Goal: Task Accomplishment & Management: Complete application form

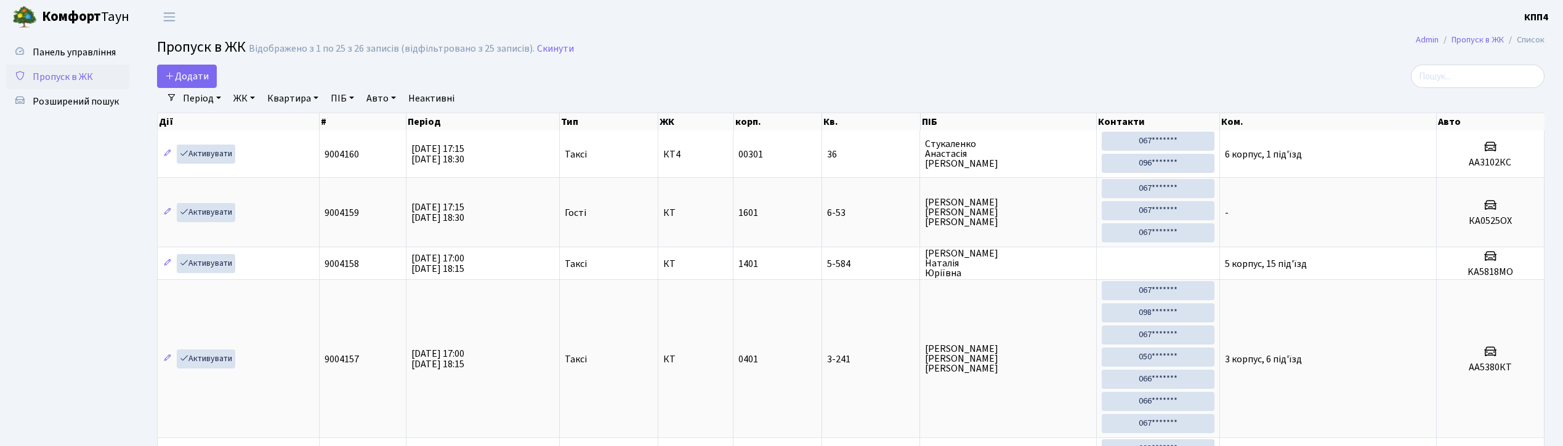
select select "25"
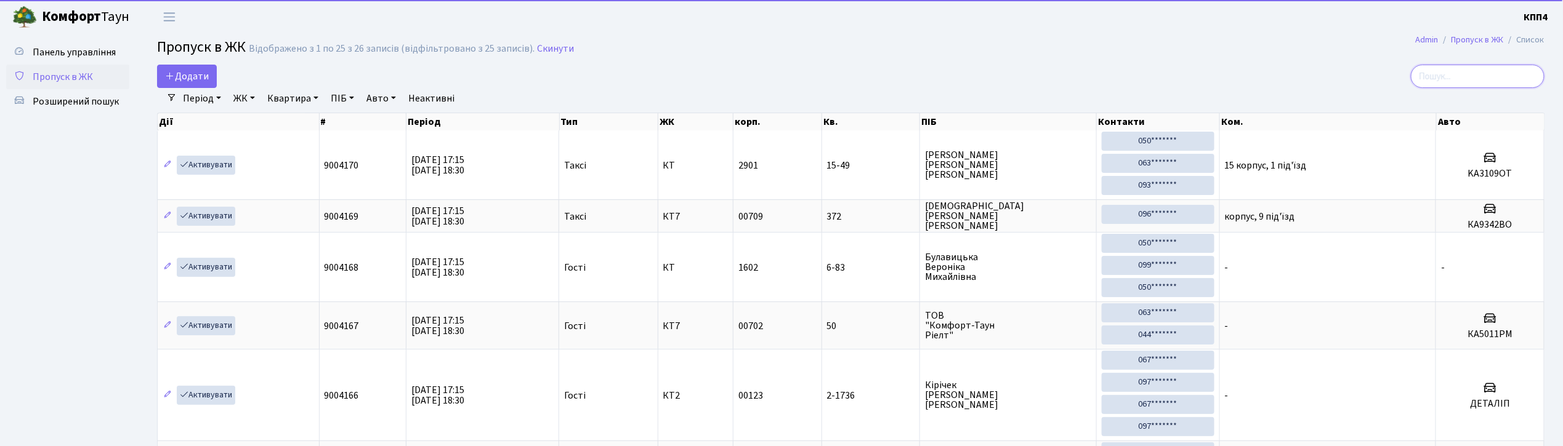
click at [1491, 75] on input "search" at bounding box center [1478, 76] width 134 height 23
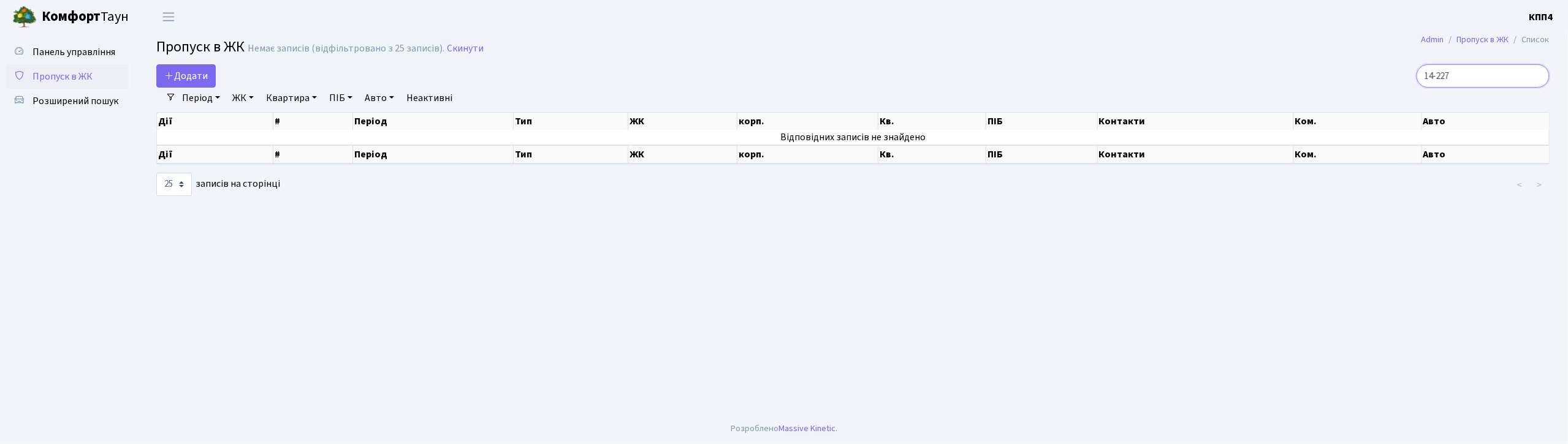
type input "14-227"
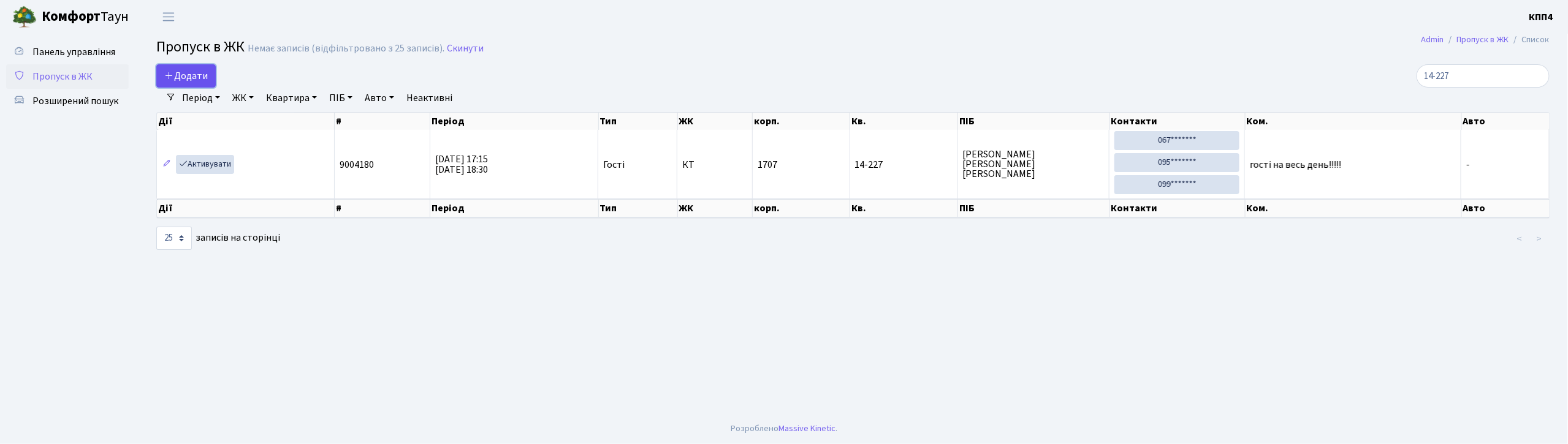
click at [209, 76] on link "Додати" at bounding box center [186, 76] width 60 height 23
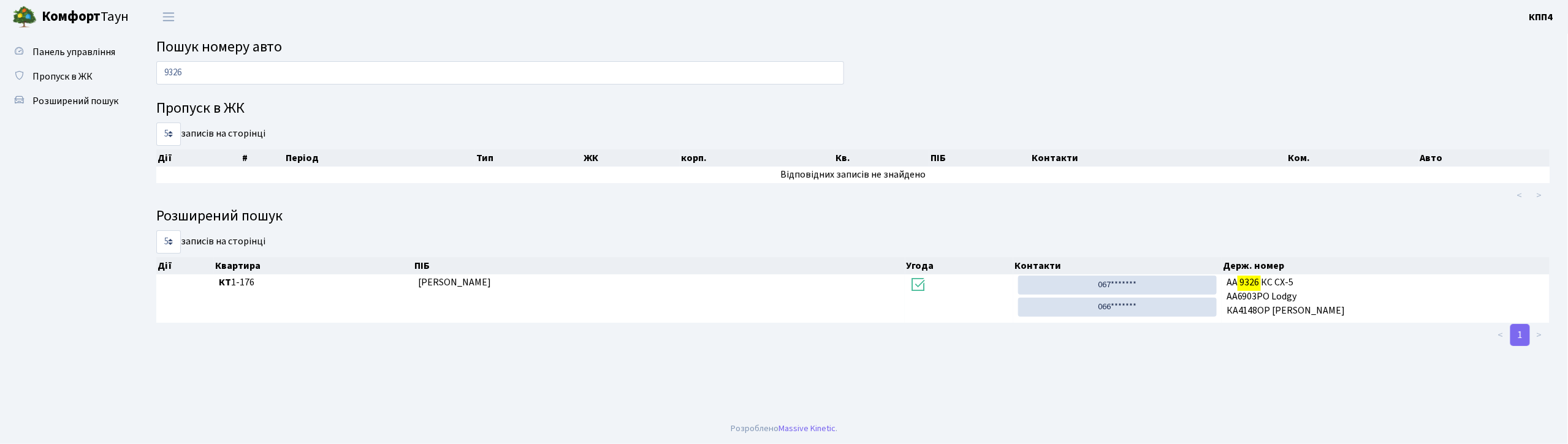
click at [371, 72] on input "9326" at bounding box center [500, 73] width 688 height 23
type input "9"
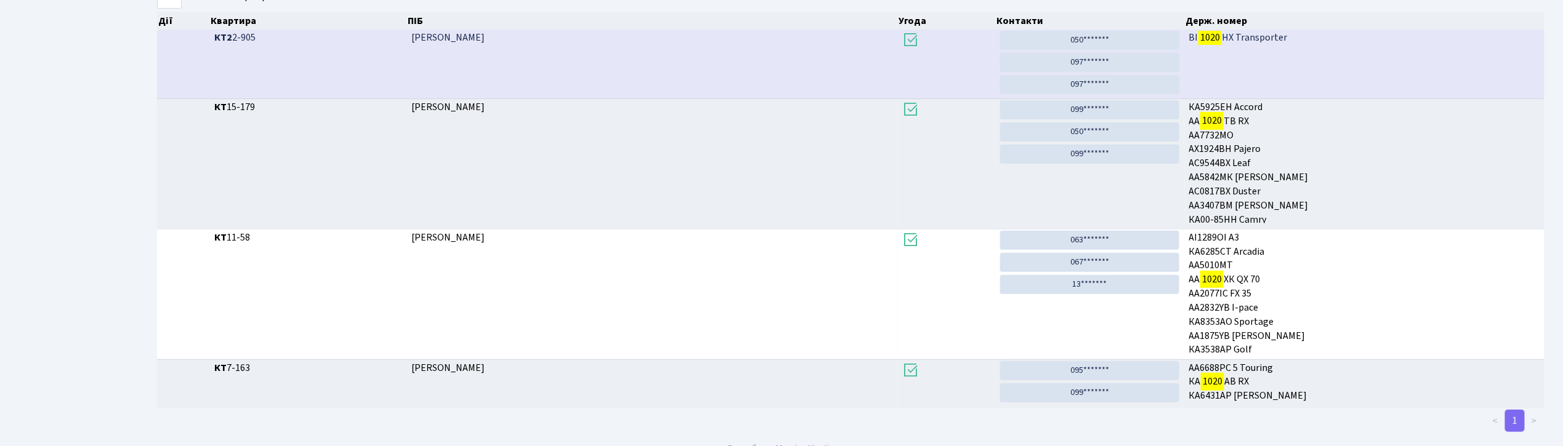
scroll to position [67, 0]
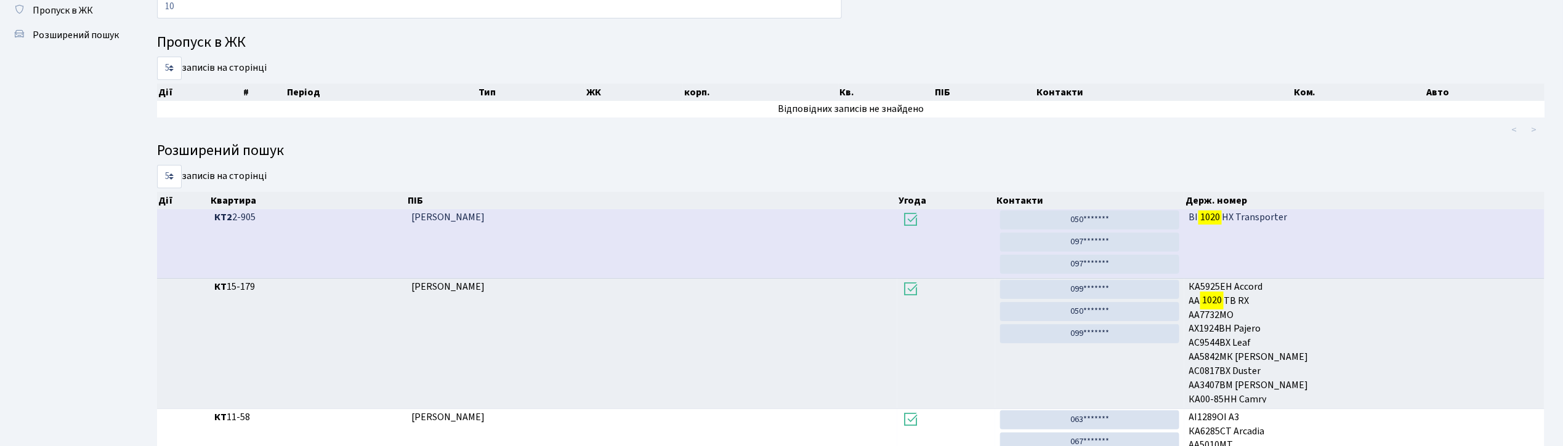
type input "1"
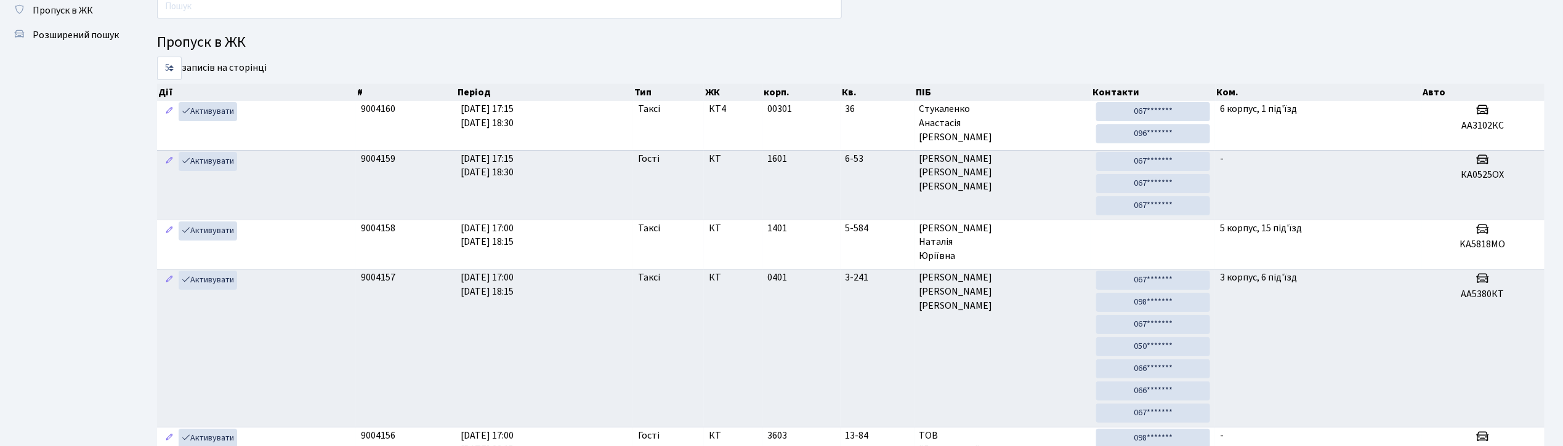
click at [323, 10] on input "text" at bounding box center [499, 6] width 685 height 23
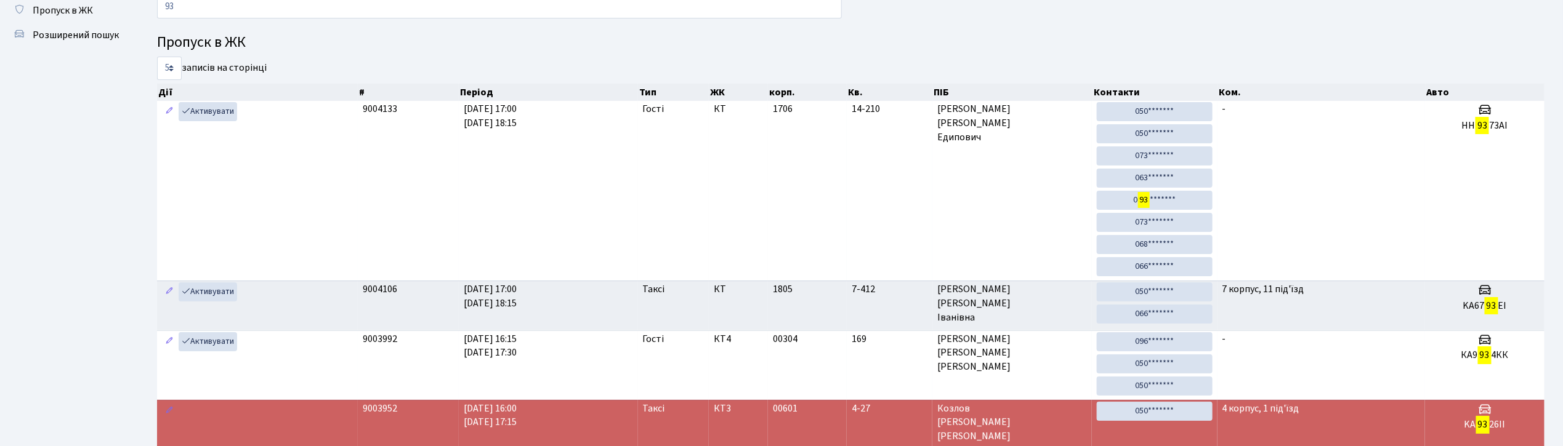
type input "9"
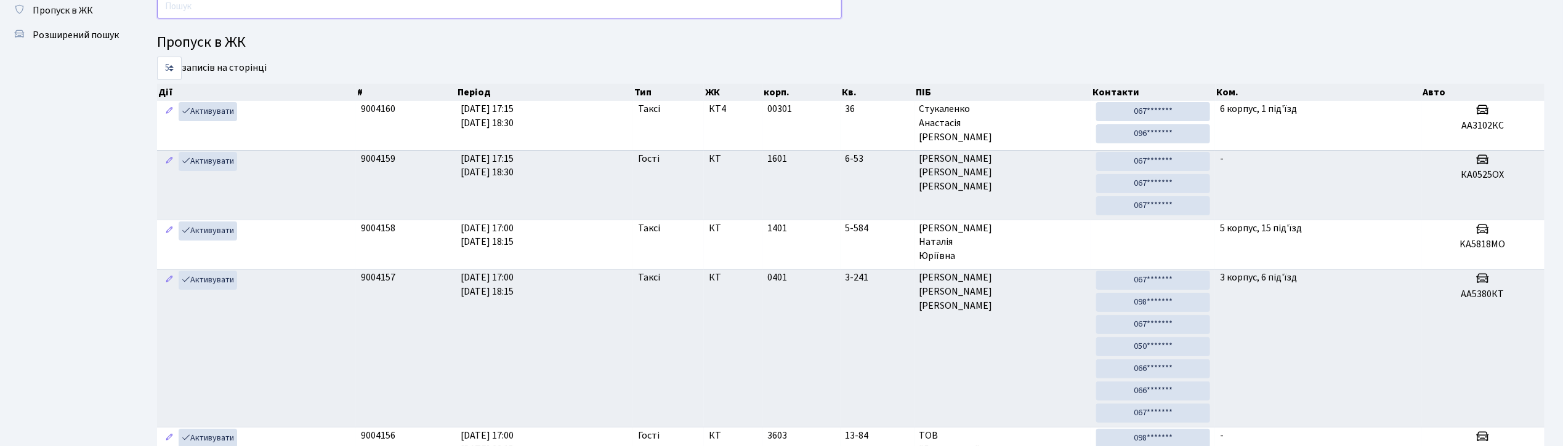
click at [429, 2] on input "text" at bounding box center [499, 6] width 685 height 23
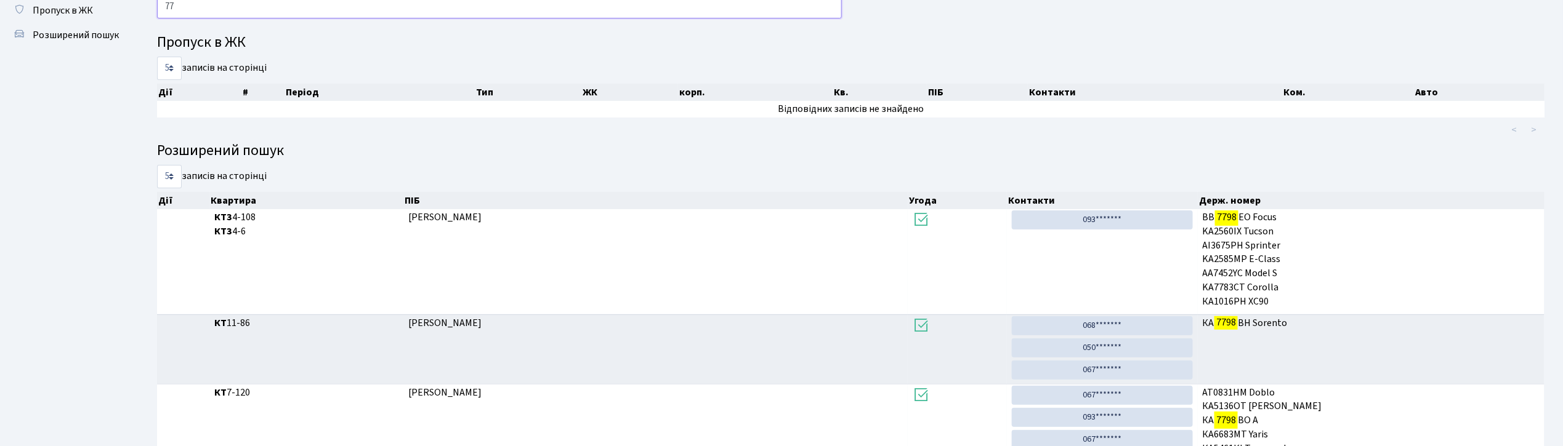
type input "7"
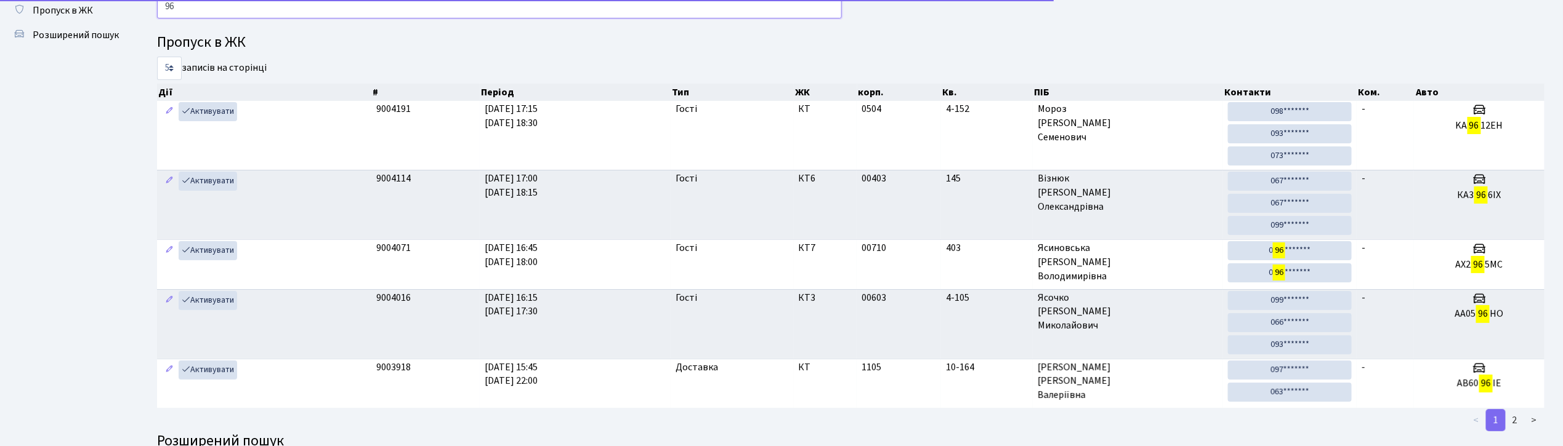
type input "9"
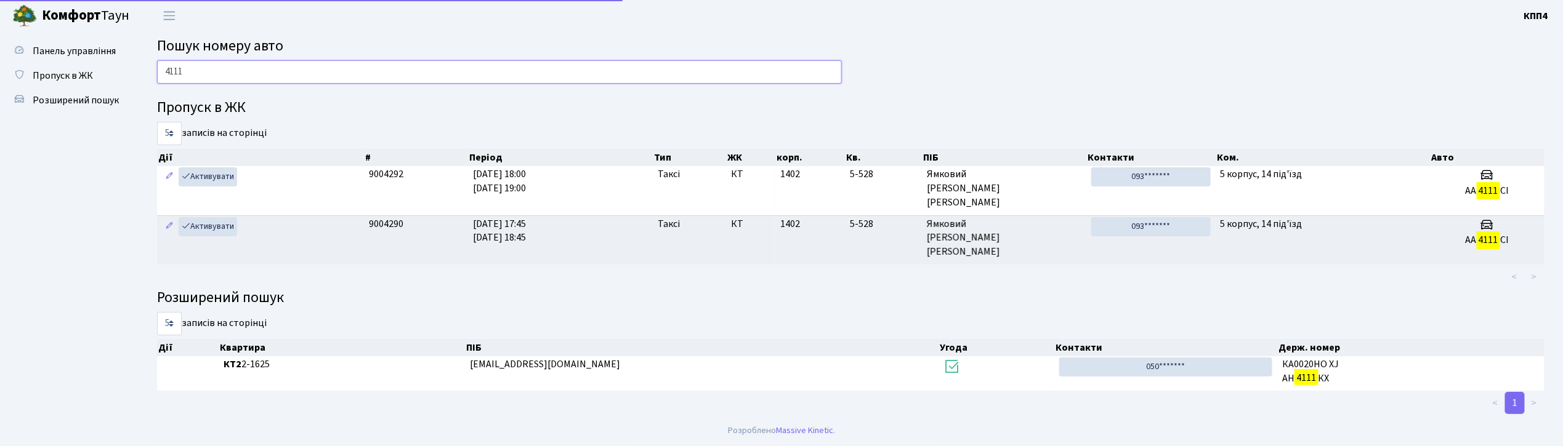
scroll to position [1, 0]
type input "4"
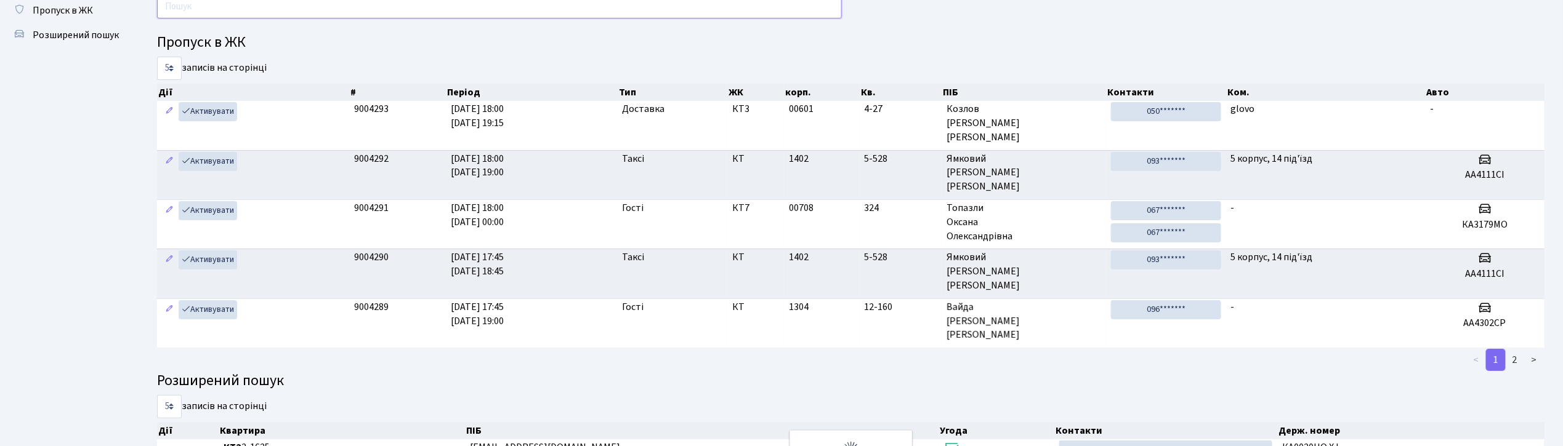
click at [375, 15] on input "text" at bounding box center [499, 6] width 685 height 23
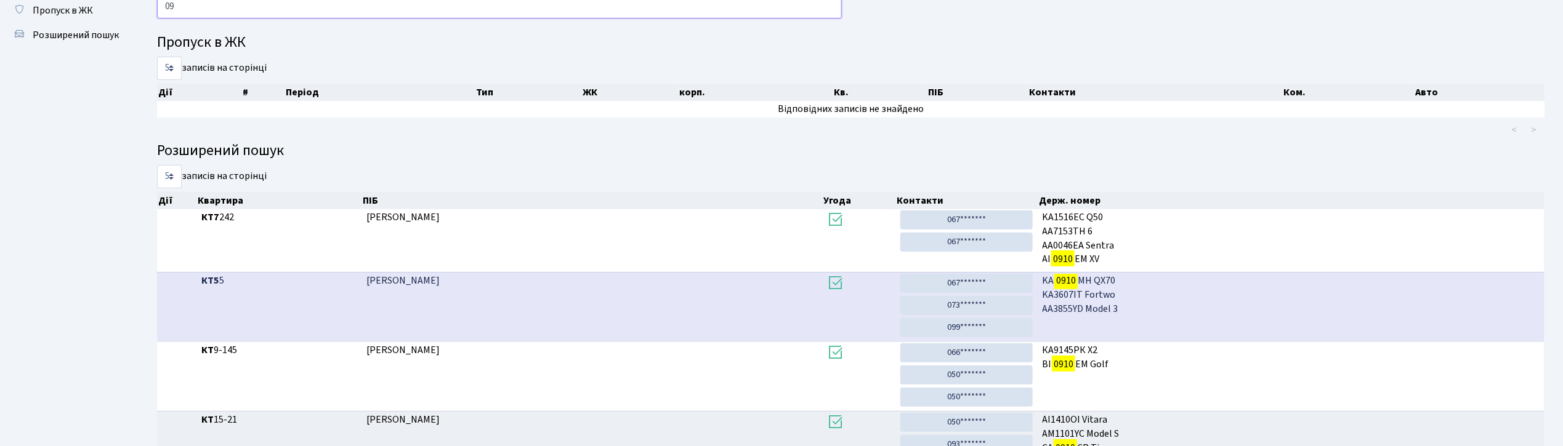
type input "0"
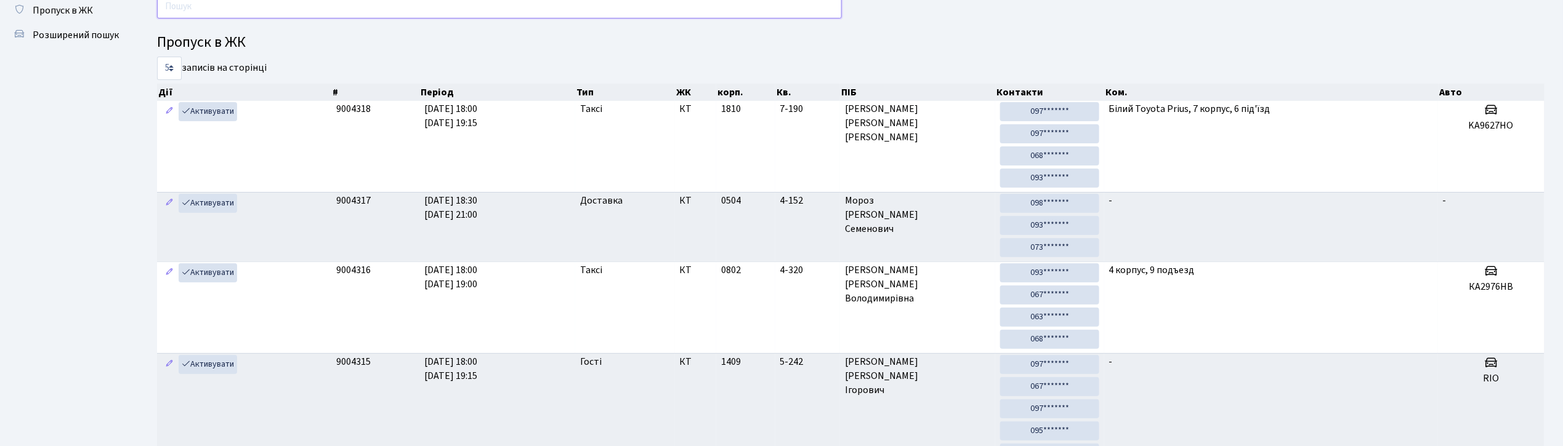
click at [277, 1] on input "text" at bounding box center [499, 6] width 685 height 23
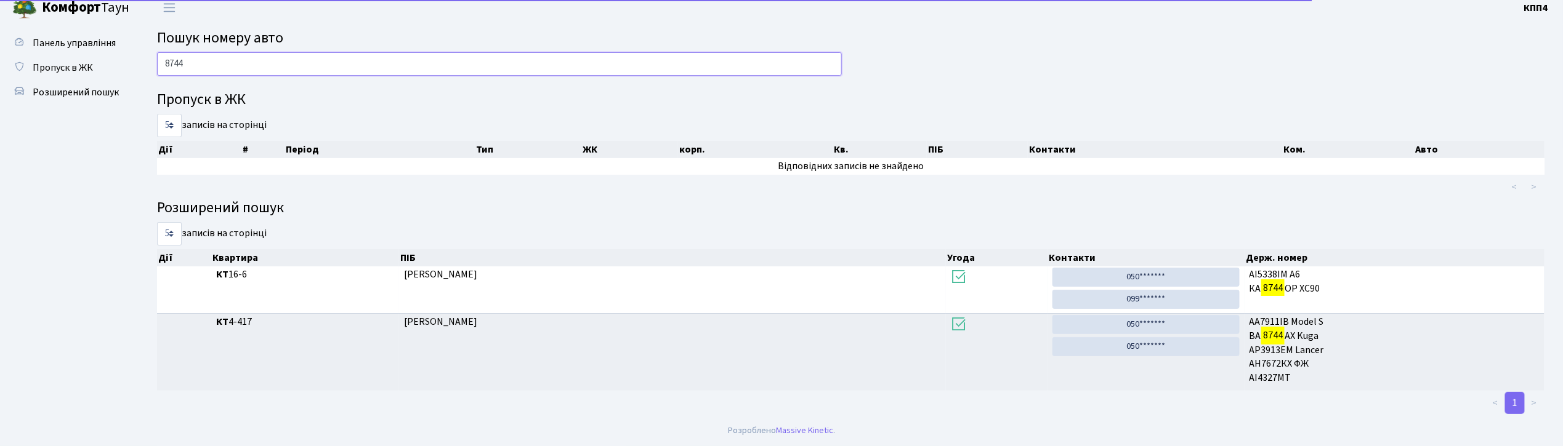
scroll to position [10, 0]
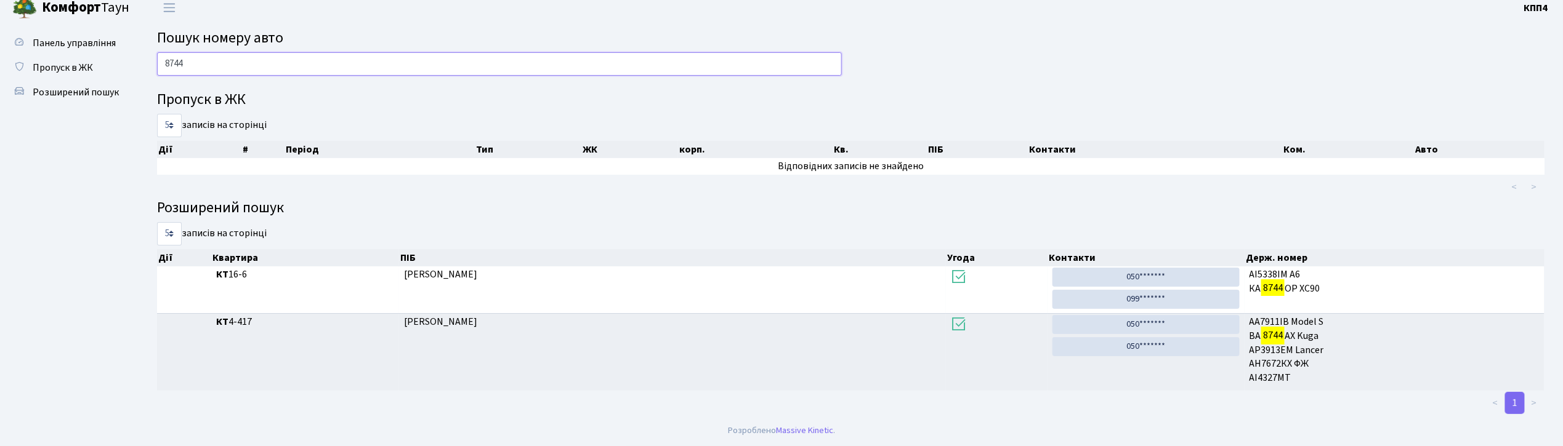
click at [336, 60] on input "8744" at bounding box center [499, 63] width 685 height 23
type input "8"
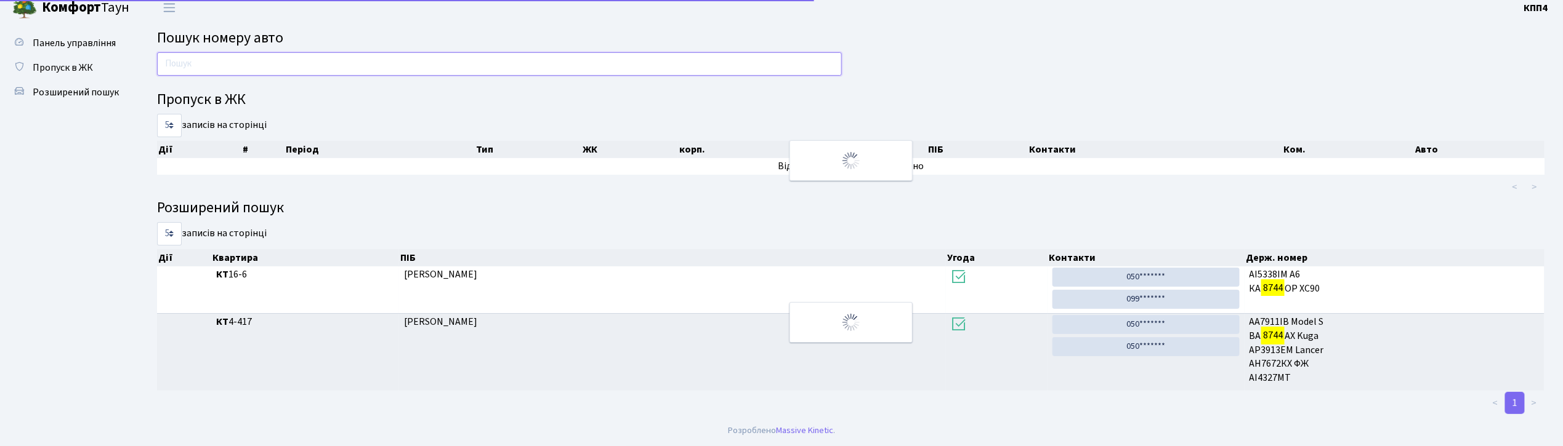
scroll to position [67, 0]
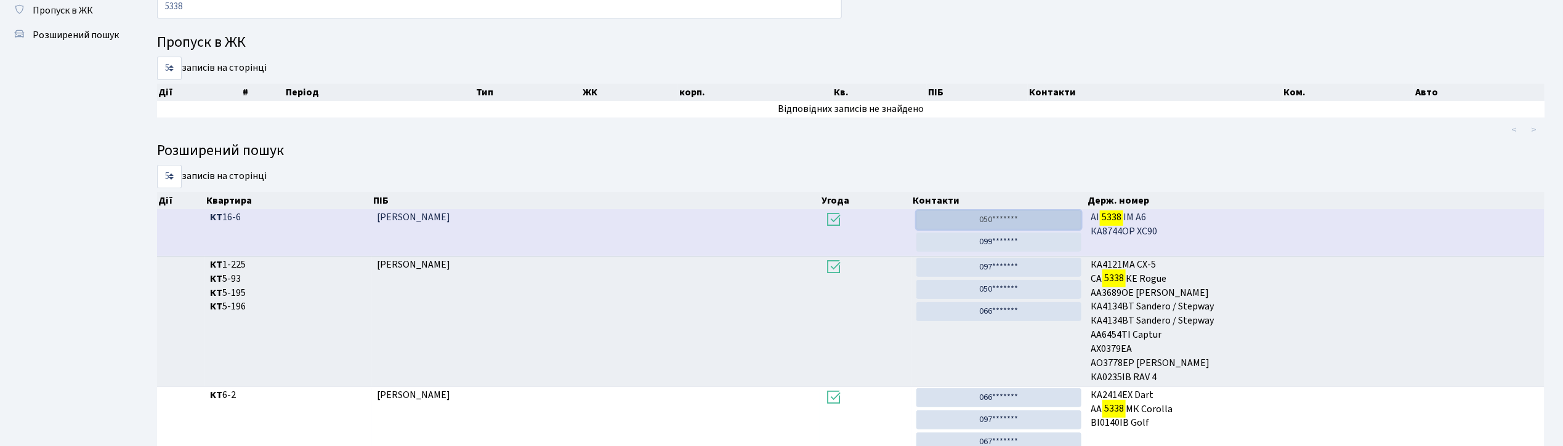
click at [1018, 217] on link "050*******" at bounding box center [998, 220] width 165 height 19
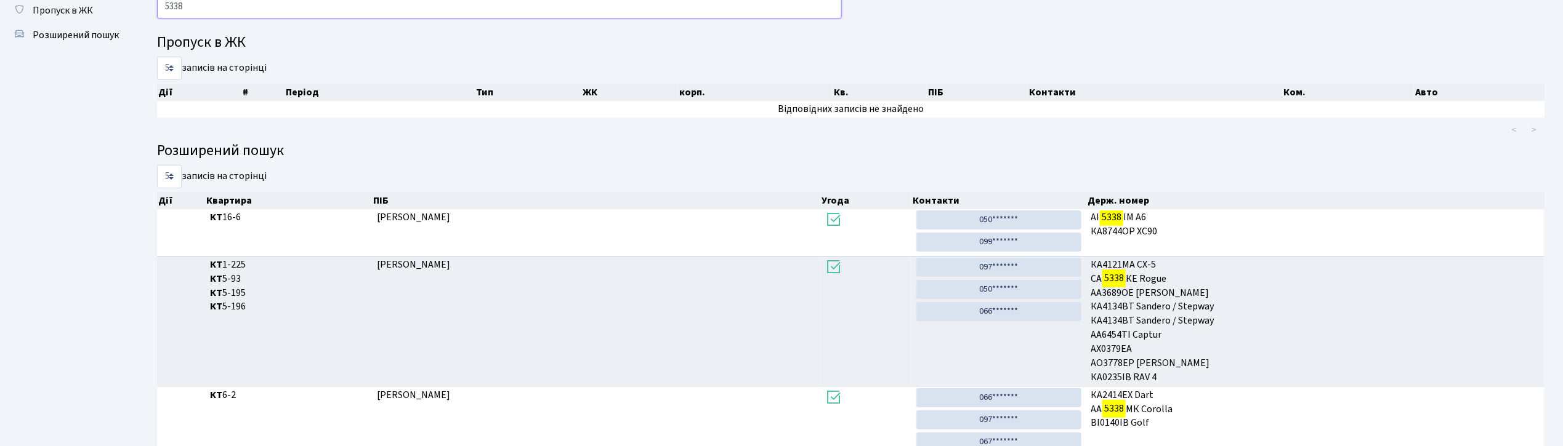
click at [212, 10] on input "5338" at bounding box center [499, 6] width 685 height 23
type input "5"
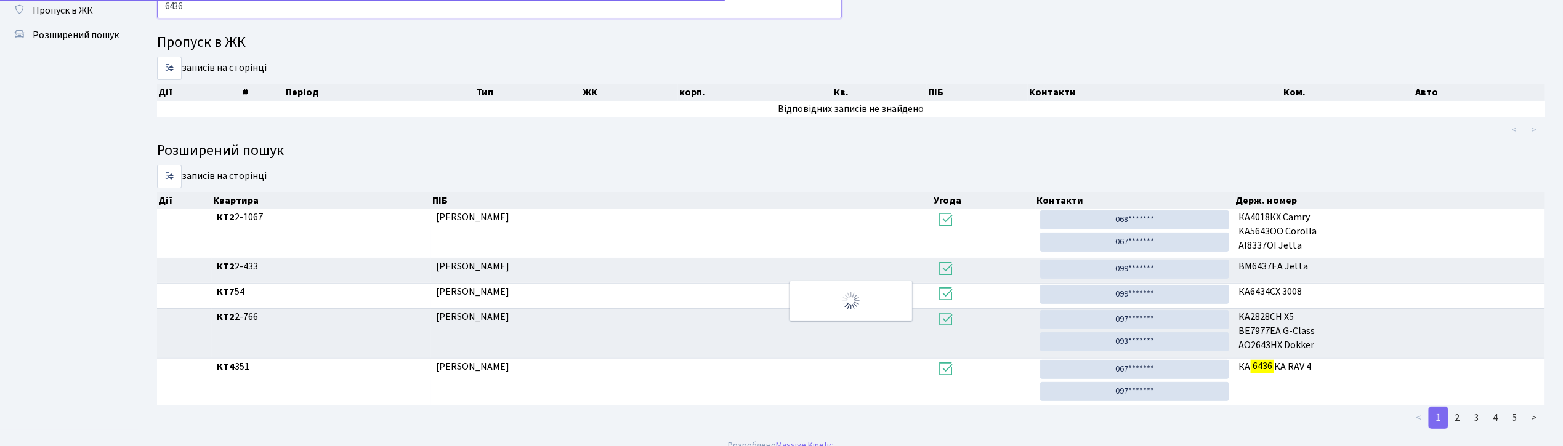
scroll to position [0, 0]
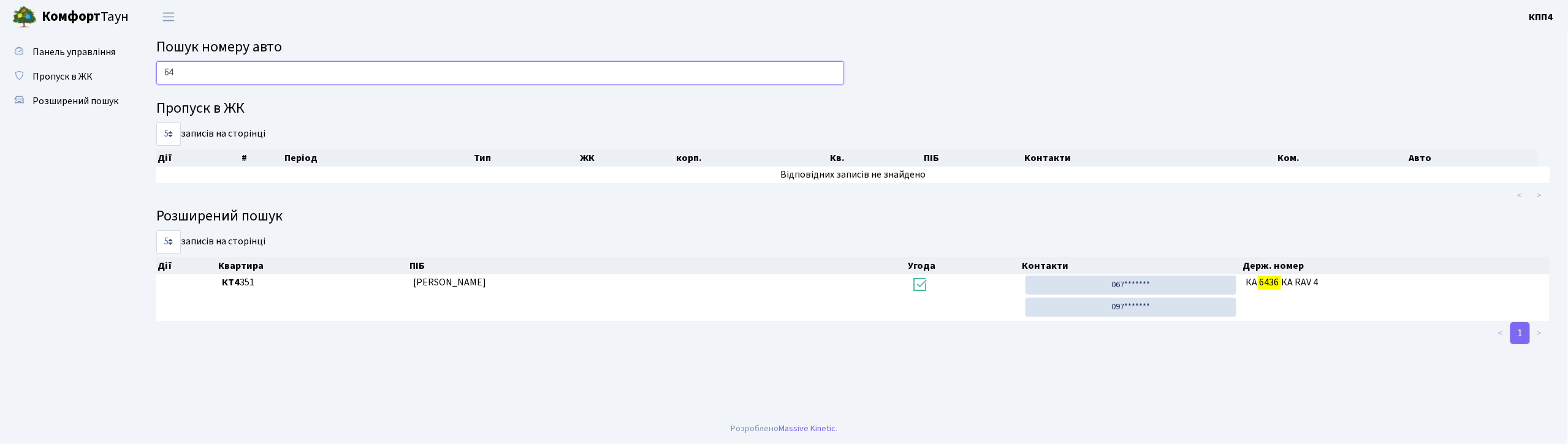
type input "6"
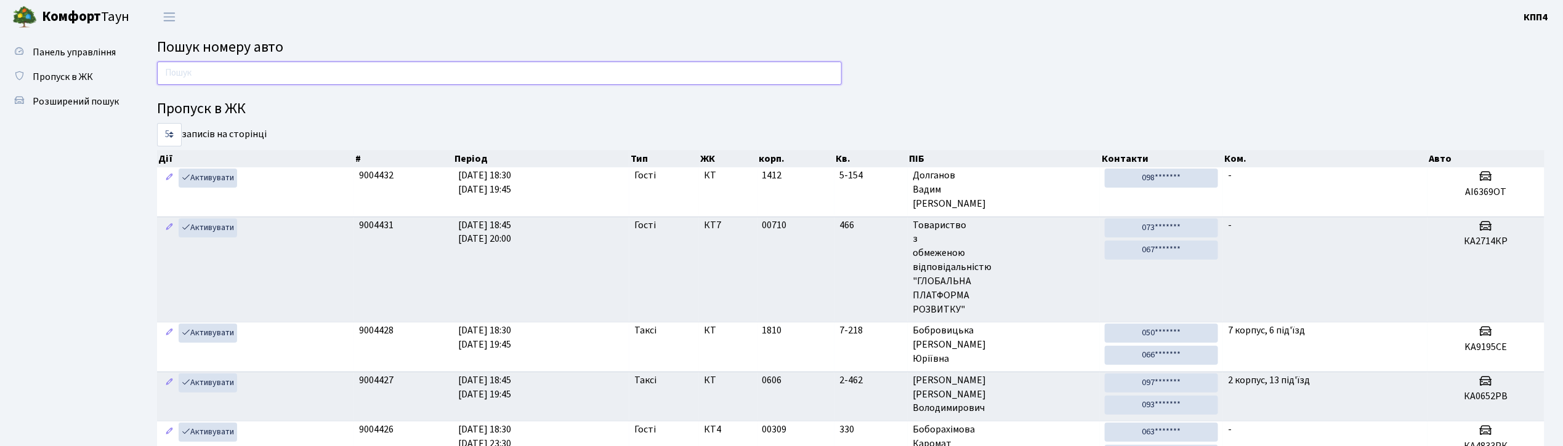
click at [550, 78] on input "text" at bounding box center [499, 73] width 685 height 23
click at [471, 75] on input "text" at bounding box center [499, 73] width 685 height 23
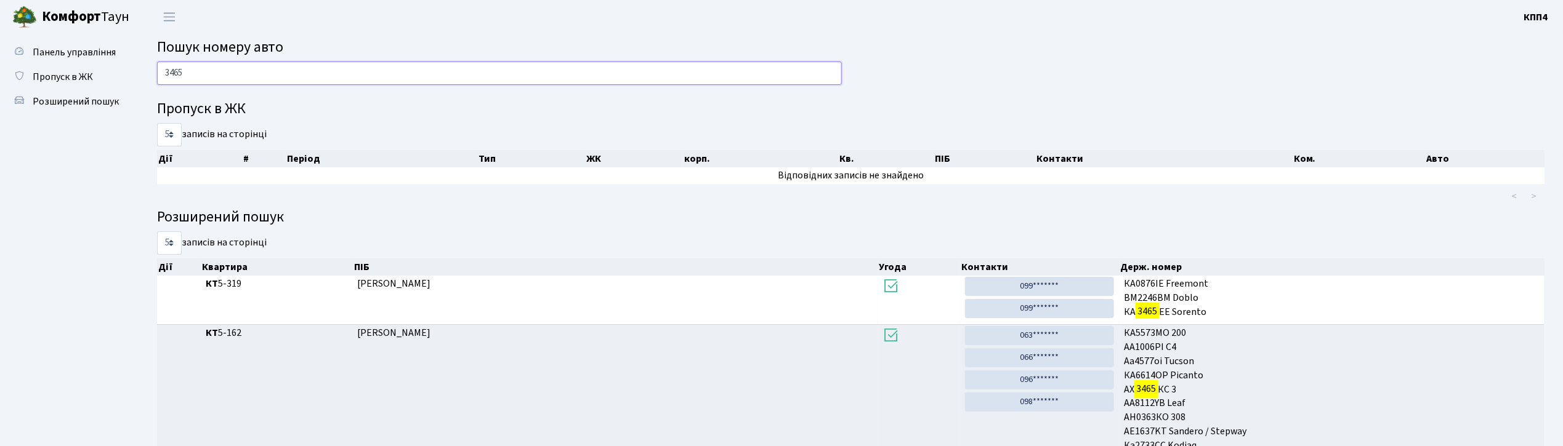
click at [266, 79] on input "3465" at bounding box center [499, 73] width 685 height 23
type input "3"
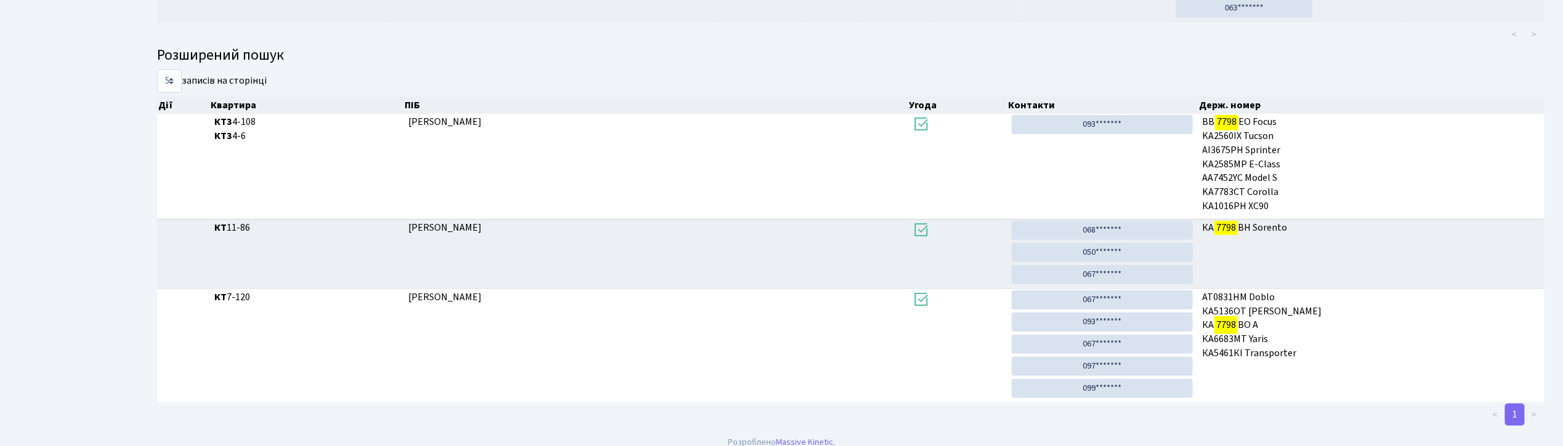
scroll to position [67, 0]
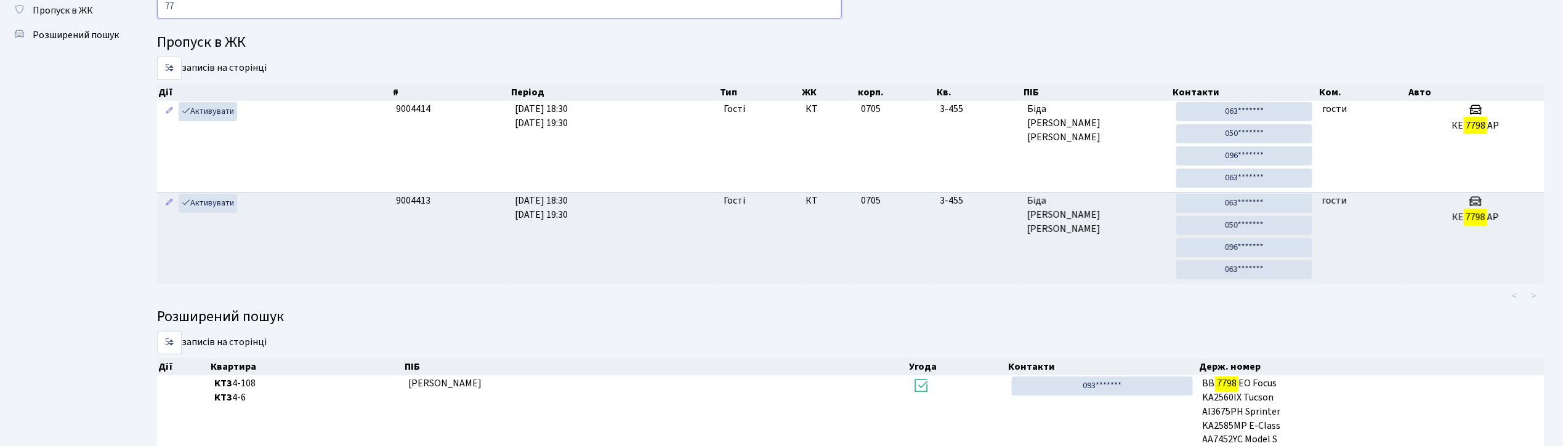
type input "7"
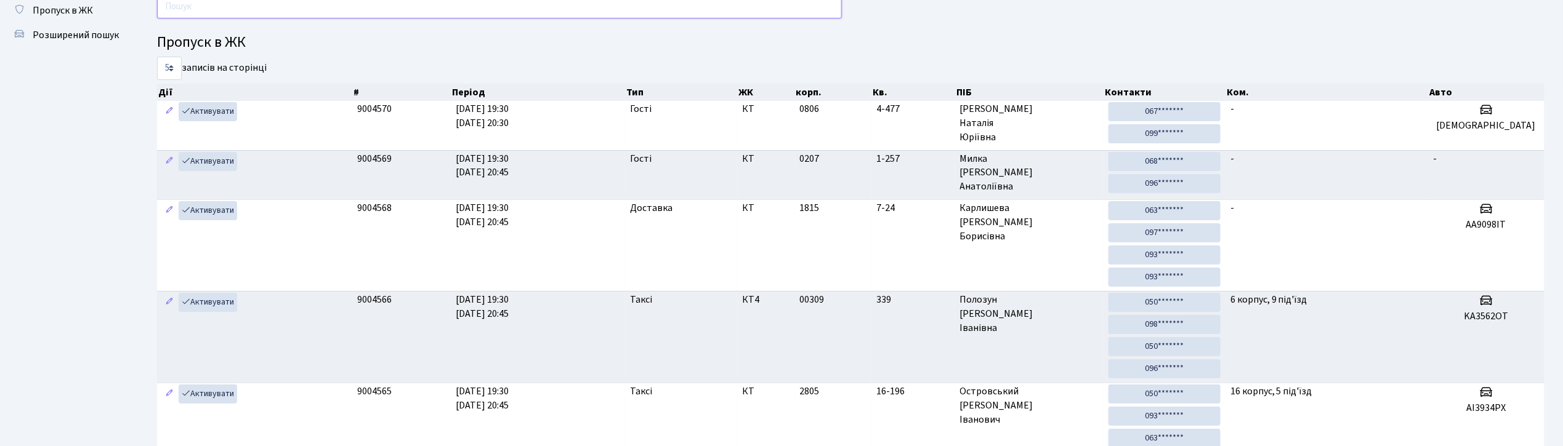
click at [238, 6] on input "text" at bounding box center [499, 6] width 685 height 23
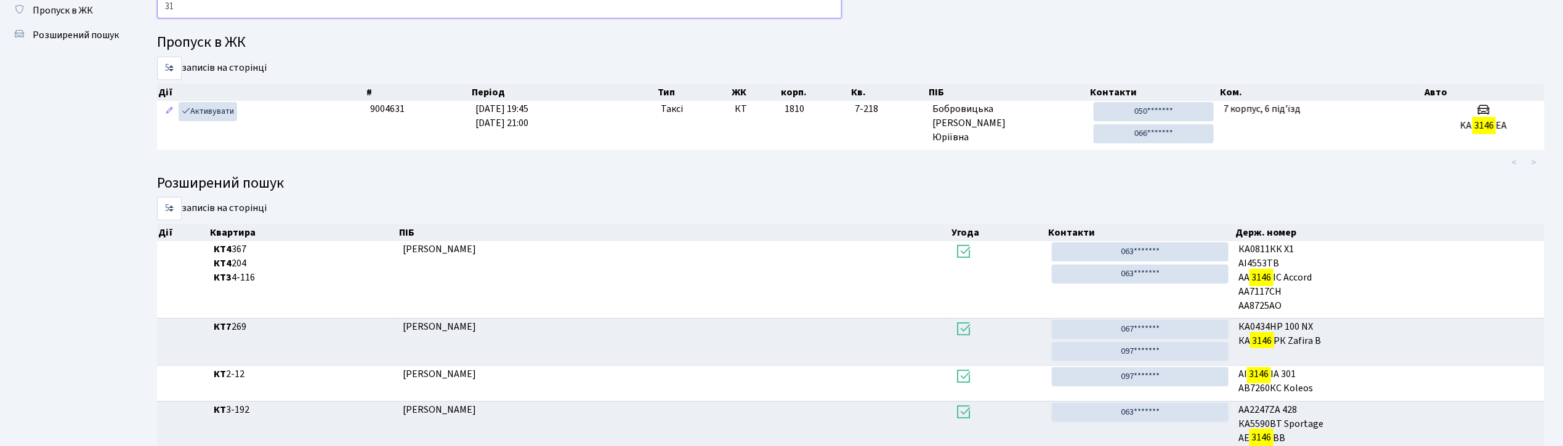
type input "3"
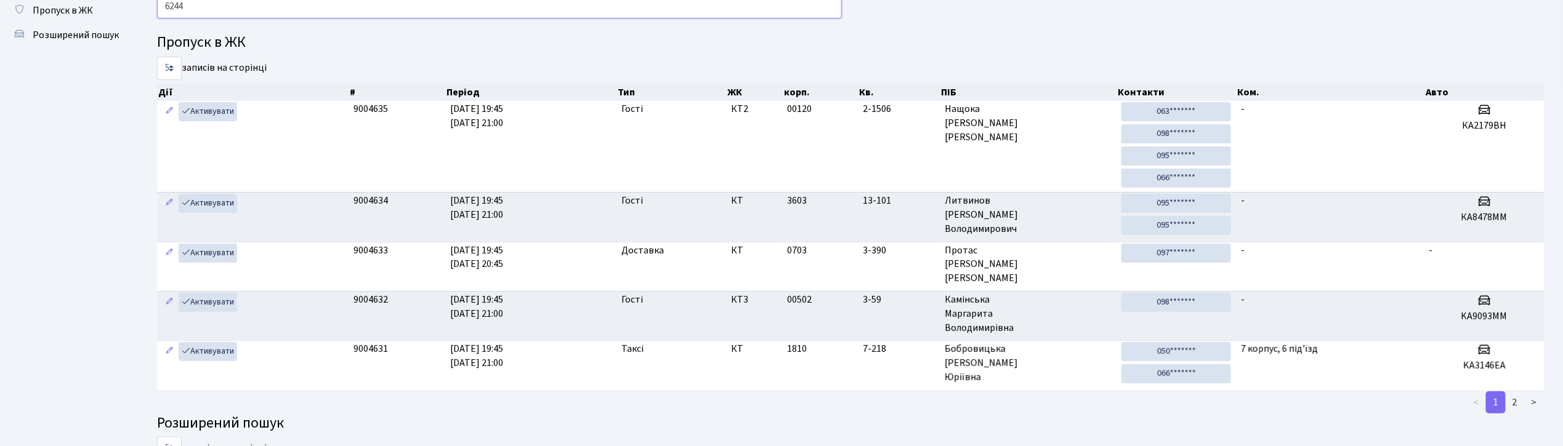
type input "6244"
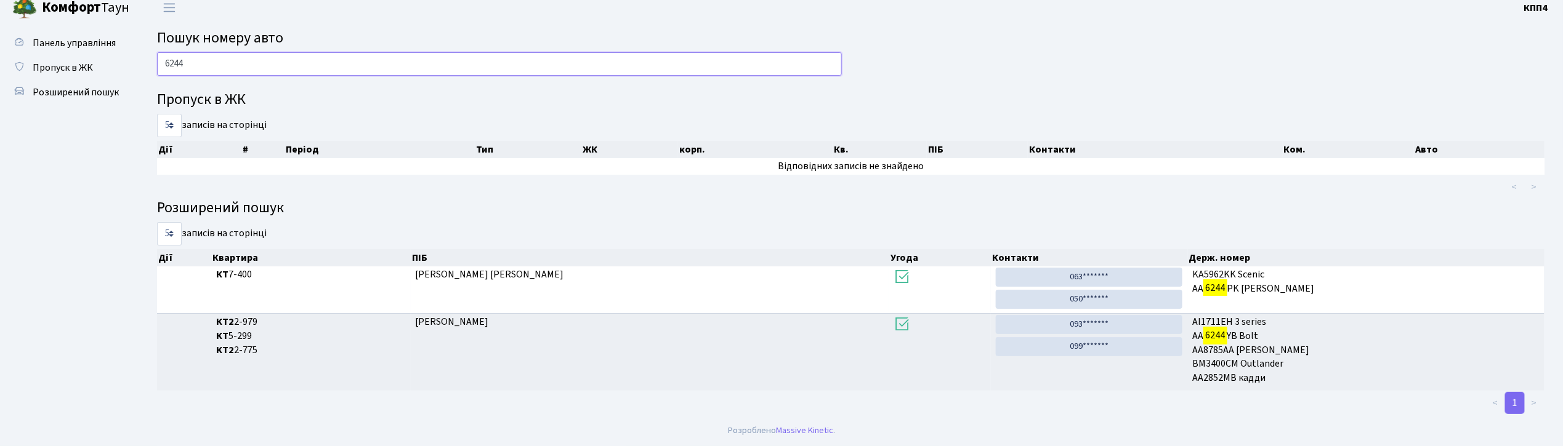
scroll to position [0, 0]
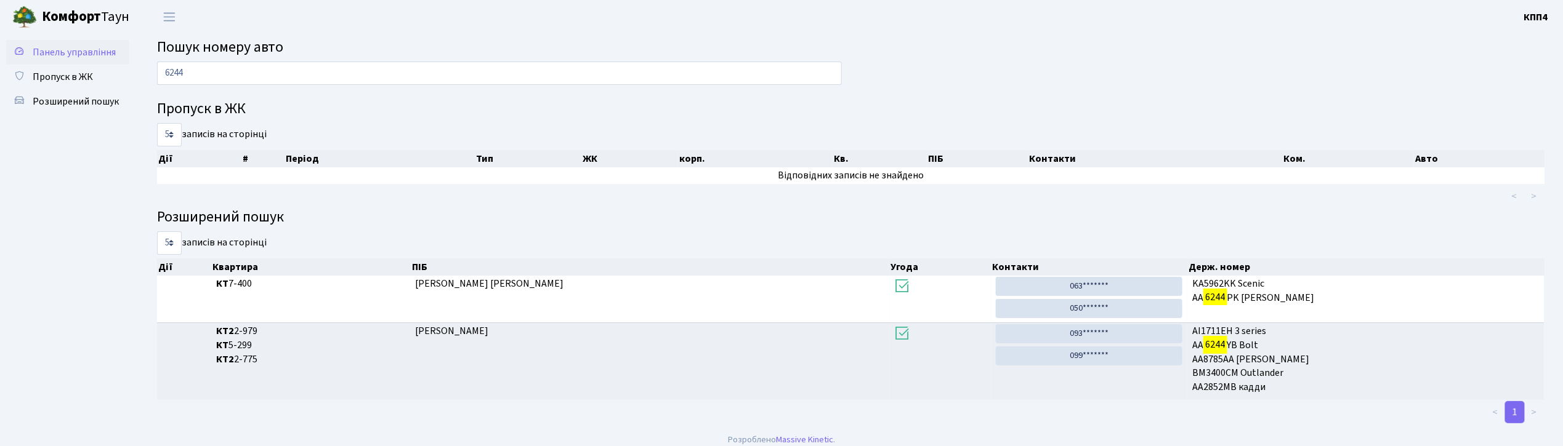
click at [67, 49] on span "Панель управління" at bounding box center [74, 53] width 83 height 14
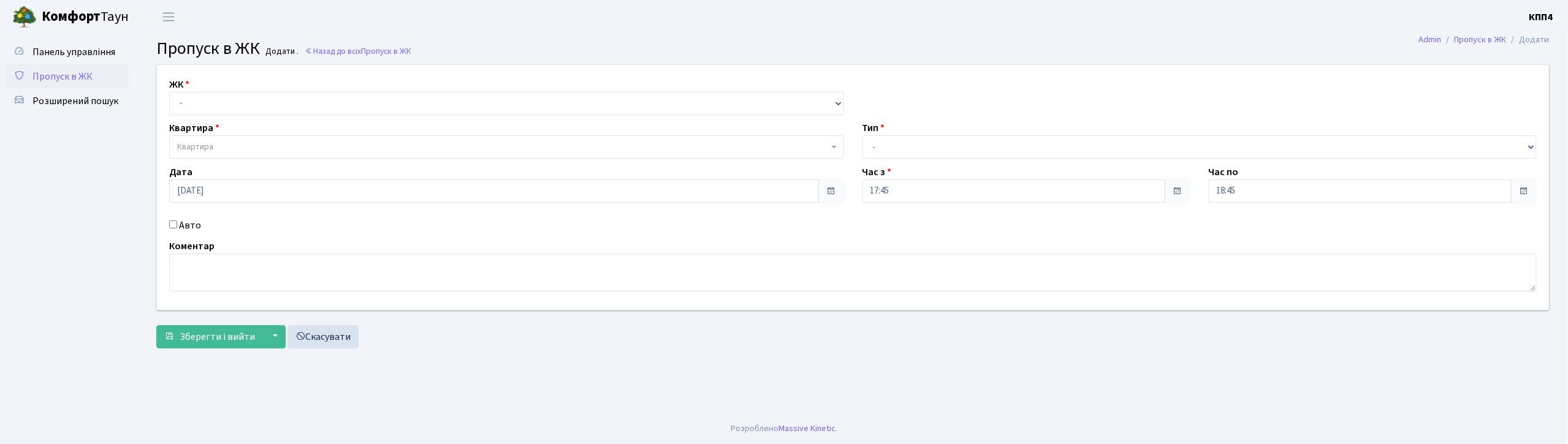
click at [174, 224] on input "Авто" at bounding box center [173, 225] width 8 height 8
checkbox input "true"
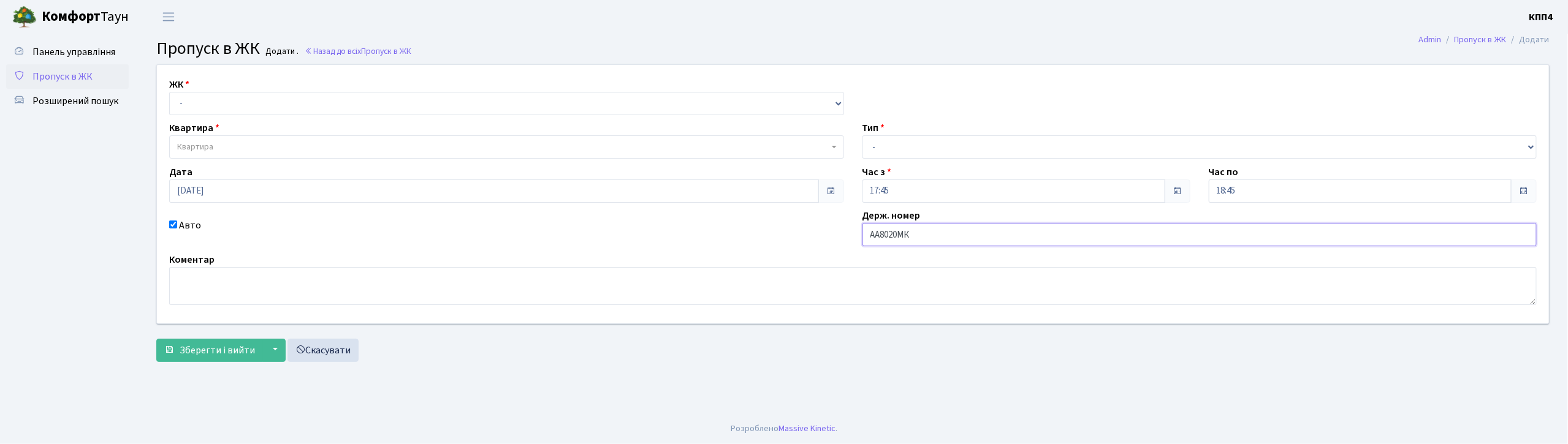
type input "АА8020МК"
click at [345, 103] on select "- КТ, вул. Регенераторна, 4 КТ2, просп. Соборності, 17 КТ3, вул. Березнева, 16 …" at bounding box center [507, 103] width 675 height 23
select select "271"
click at [169, 92] on select "- КТ, вул. Регенераторна, 4 КТ2, просп. Соборності, 17 КТ3, вул. Березнева, 16 …" at bounding box center [507, 103] width 675 height 23
select select
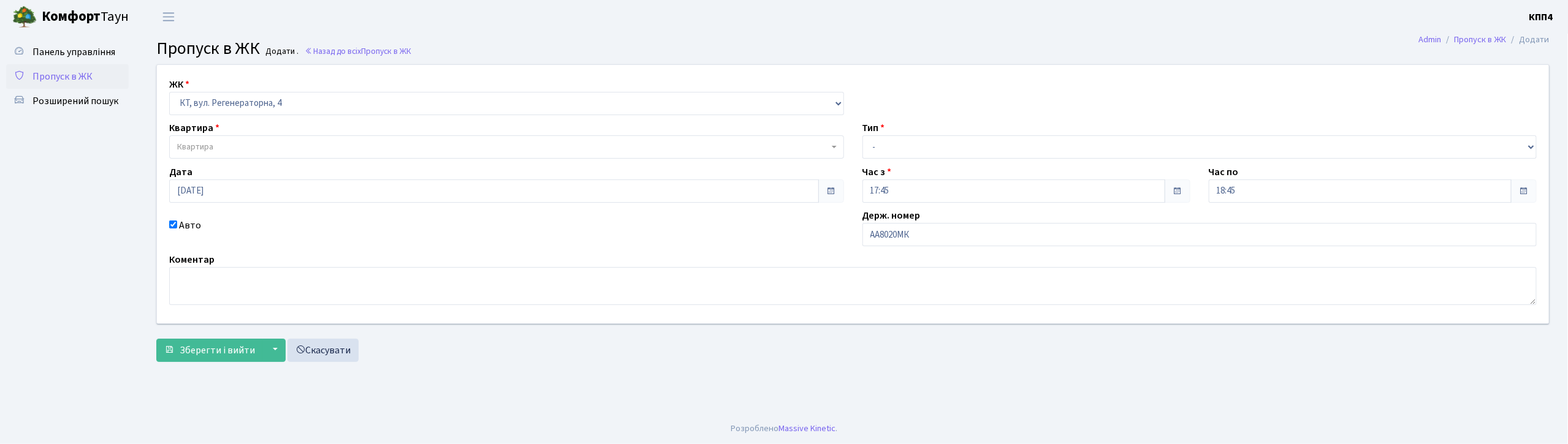
click at [339, 142] on span "Квартира" at bounding box center [503, 147] width 652 height 12
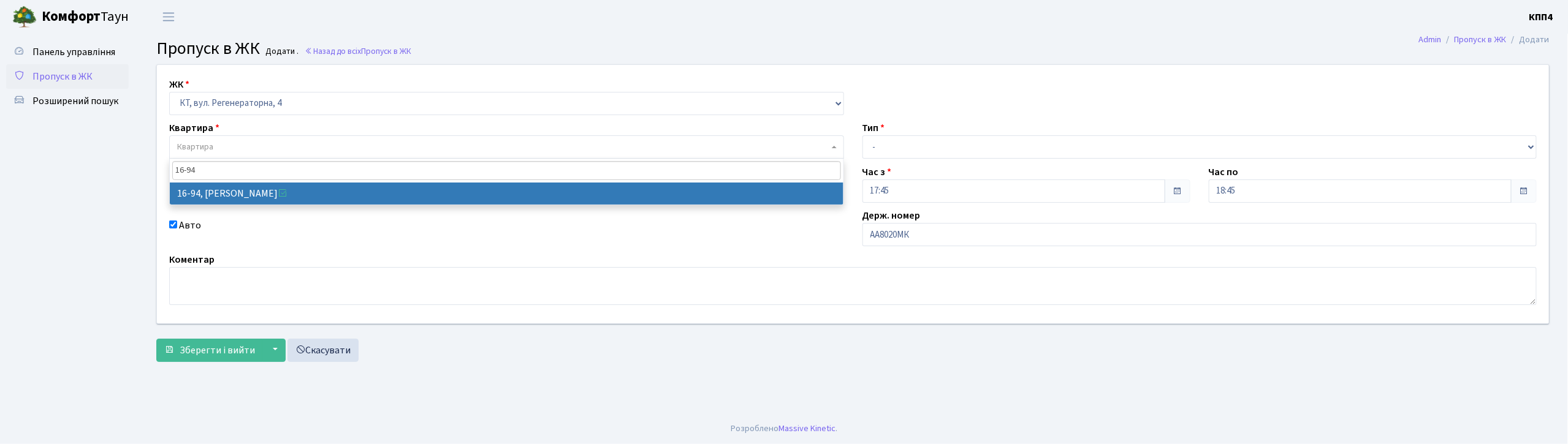
type input "16-94"
select select "8655"
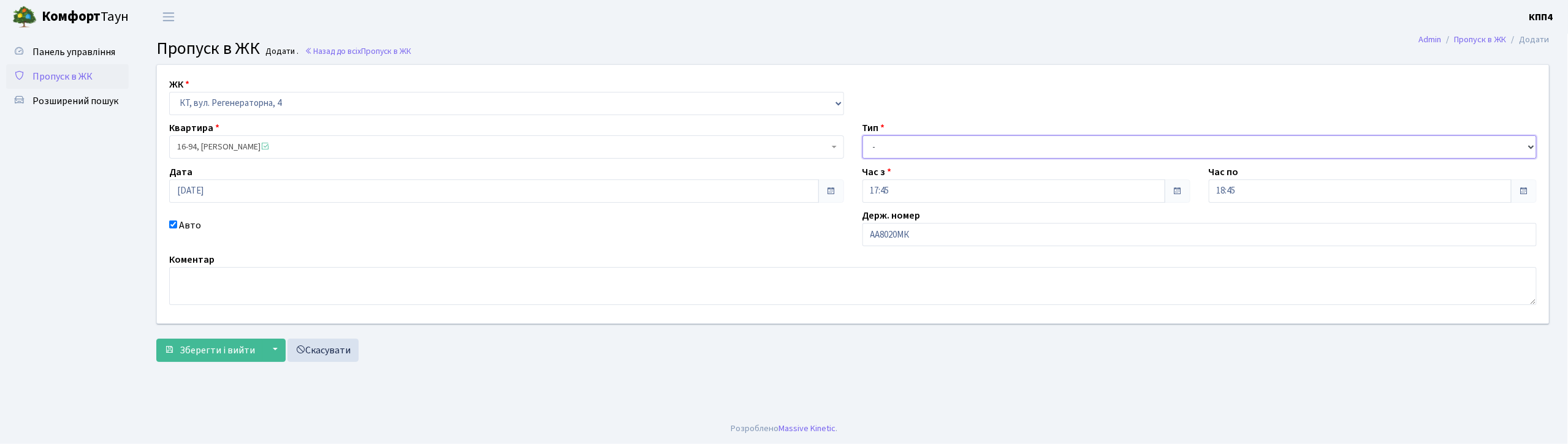
drag, startPoint x: 908, startPoint y: 147, endPoint x: 909, endPoint y: 155, distance: 8.1
click at [909, 147] on select "- Доставка Таксі Гості Сервіс" at bounding box center [1200, 146] width 675 height 23
select select "3"
click at [862, 135] on select "- Доставка Таксі Гості Сервіс" at bounding box center [1200, 146] width 675 height 23
click at [219, 345] on span "Зберегти і вийти" at bounding box center [217, 350] width 76 height 14
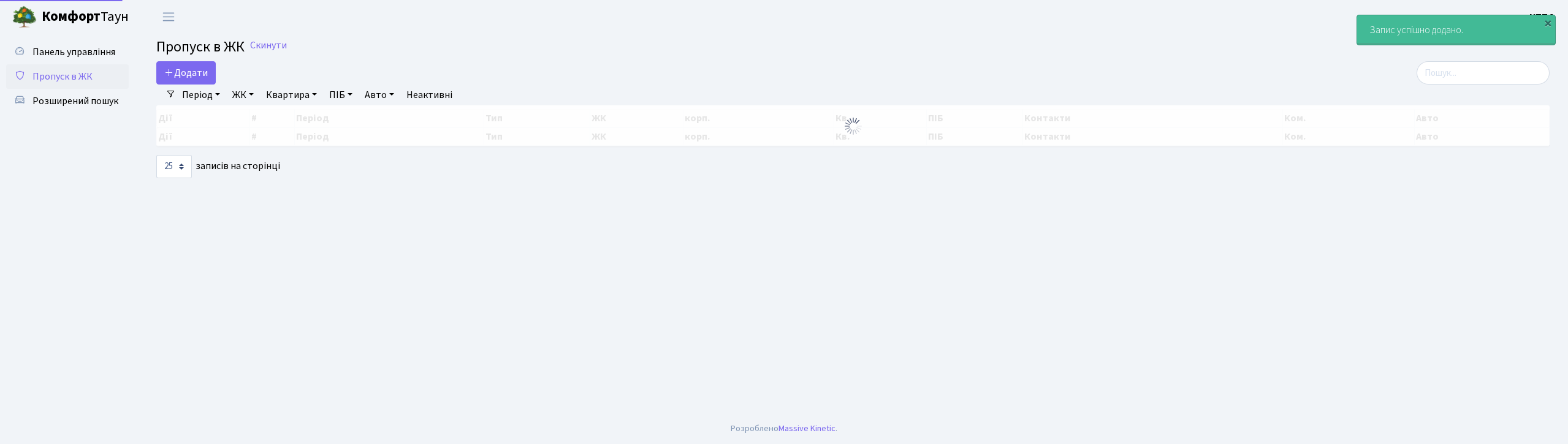
select select "25"
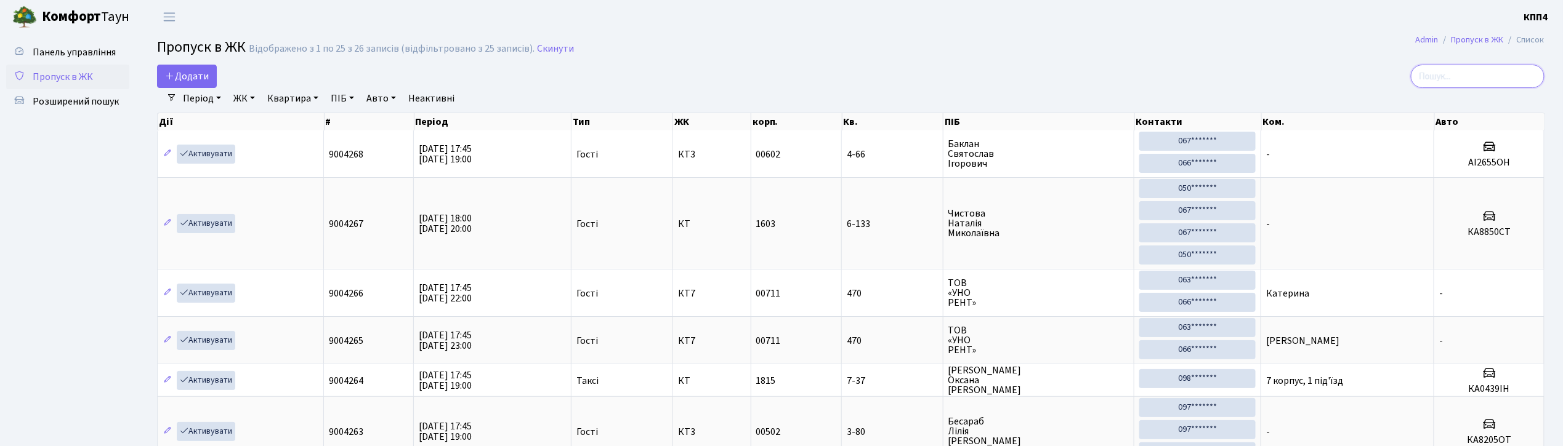
click at [1483, 78] on input "search" at bounding box center [1478, 76] width 134 height 23
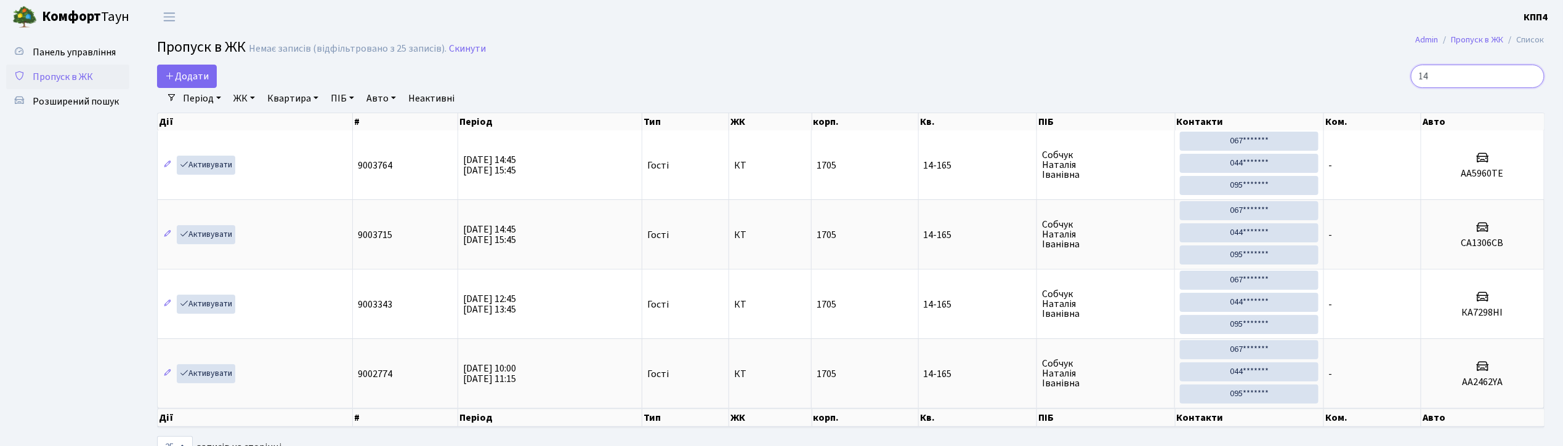
type input "1"
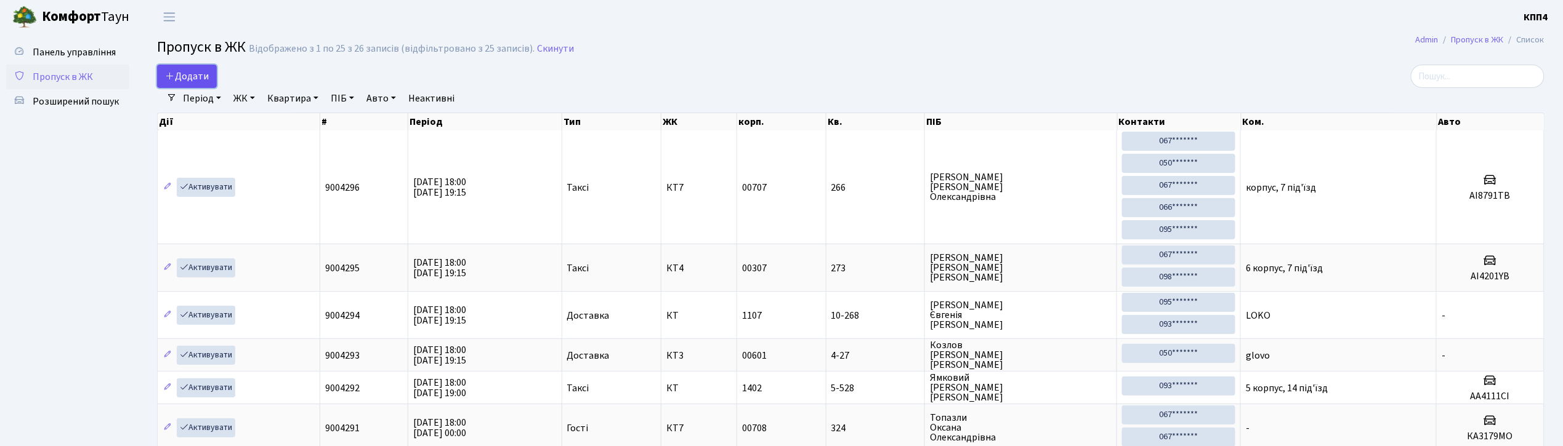
click at [190, 78] on span "Додати" at bounding box center [187, 77] width 44 height 14
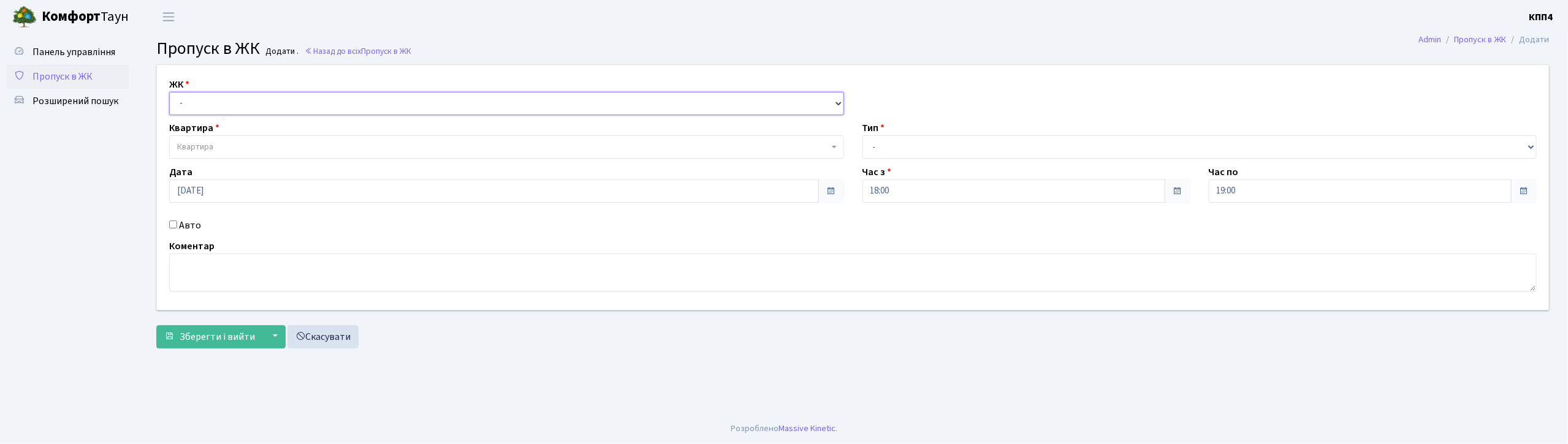
click at [271, 99] on select "- КТ, вул. Регенераторна, 4 КТ2, просп. [STREET_ADDRESS] [STREET_ADDRESS] [PERS…" at bounding box center [507, 103] width 675 height 23
select select "271"
click at [169, 92] on select "- КТ, вул. Регенераторна, 4 КТ2, просп. Соборності, 17 КТ3, вул. Березнева, 16 …" at bounding box center [507, 103] width 675 height 23
select select
click at [249, 139] on span "Квартира" at bounding box center [507, 146] width 675 height 23
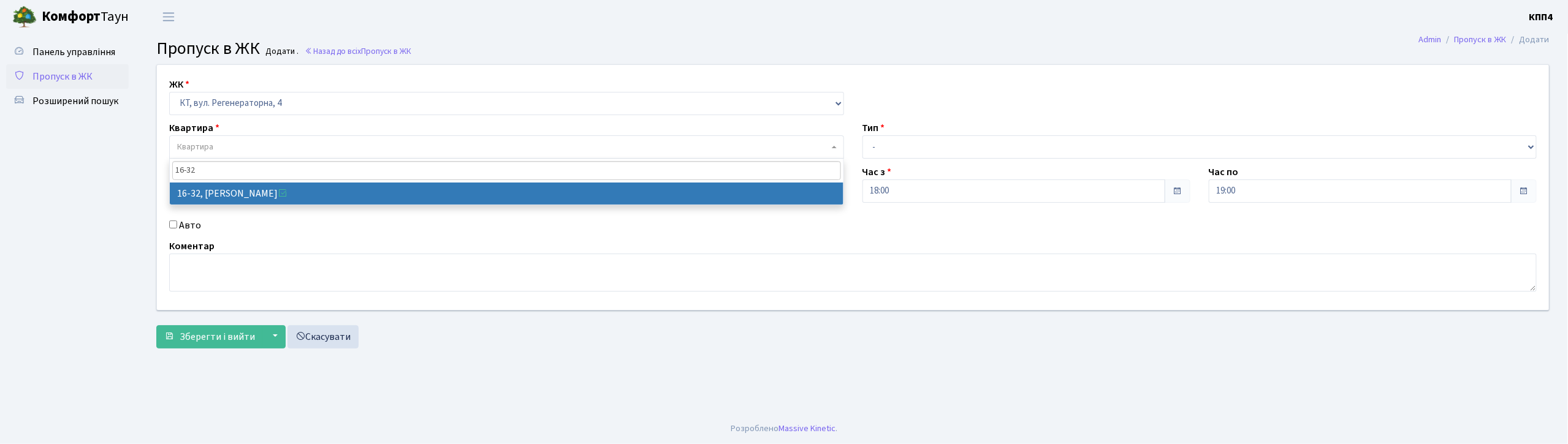
type input "16-32"
select select "8593"
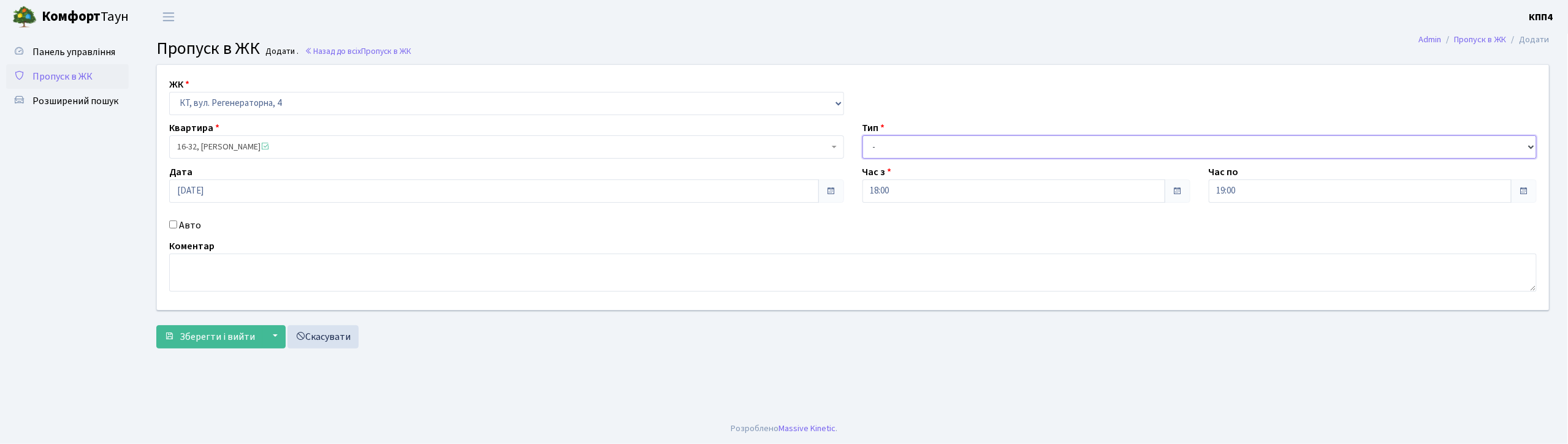
click at [904, 147] on select "- Доставка Таксі Гості Сервіс" at bounding box center [1200, 146] width 675 height 23
select select "1"
click at [862, 135] on select "- Доставка Таксі Гості Сервіс" at bounding box center [1200, 146] width 675 height 23
drag, startPoint x: 194, startPoint y: 335, endPoint x: 201, endPoint y: 330, distance: 8.6
click at [194, 334] on span "Зберегти і вийти" at bounding box center [217, 337] width 76 height 14
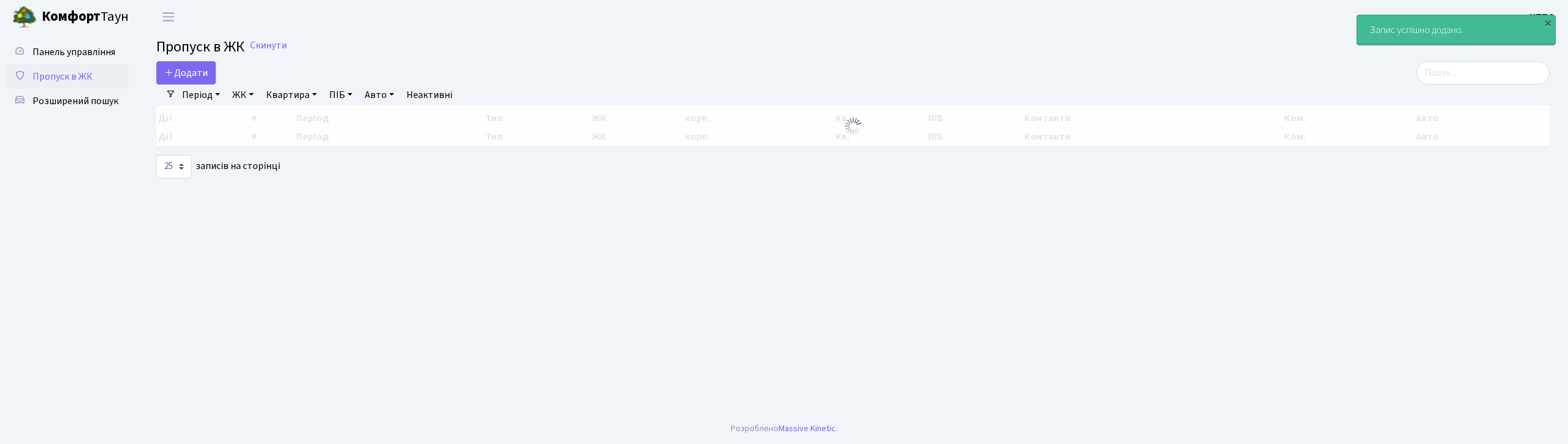
select select "25"
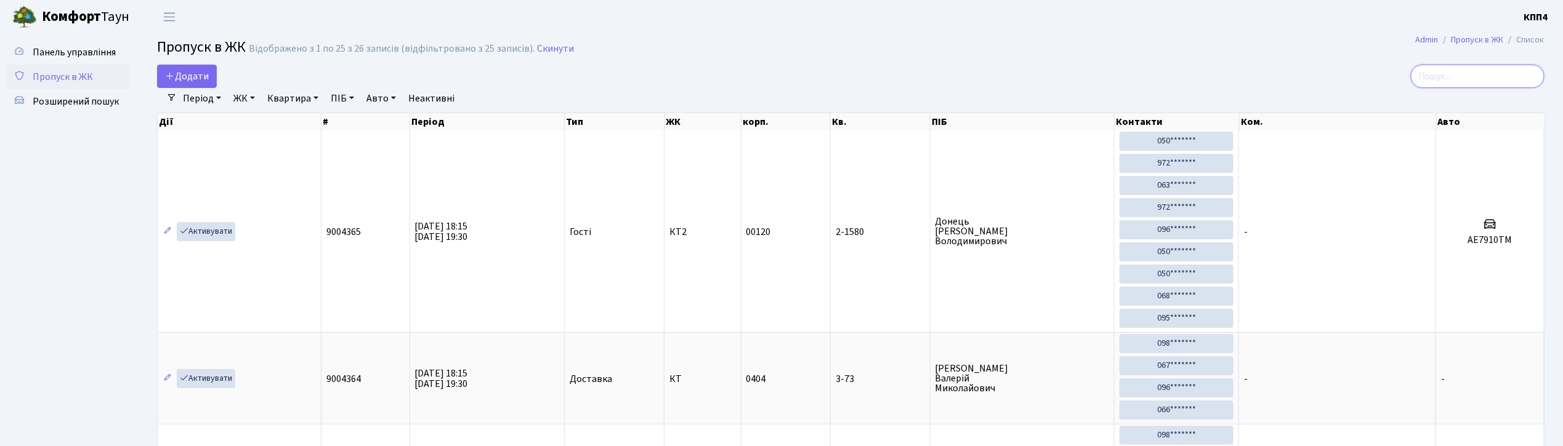
click at [1471, 77] on input "search" at bounding box center [1478, 76] width 134 height 23
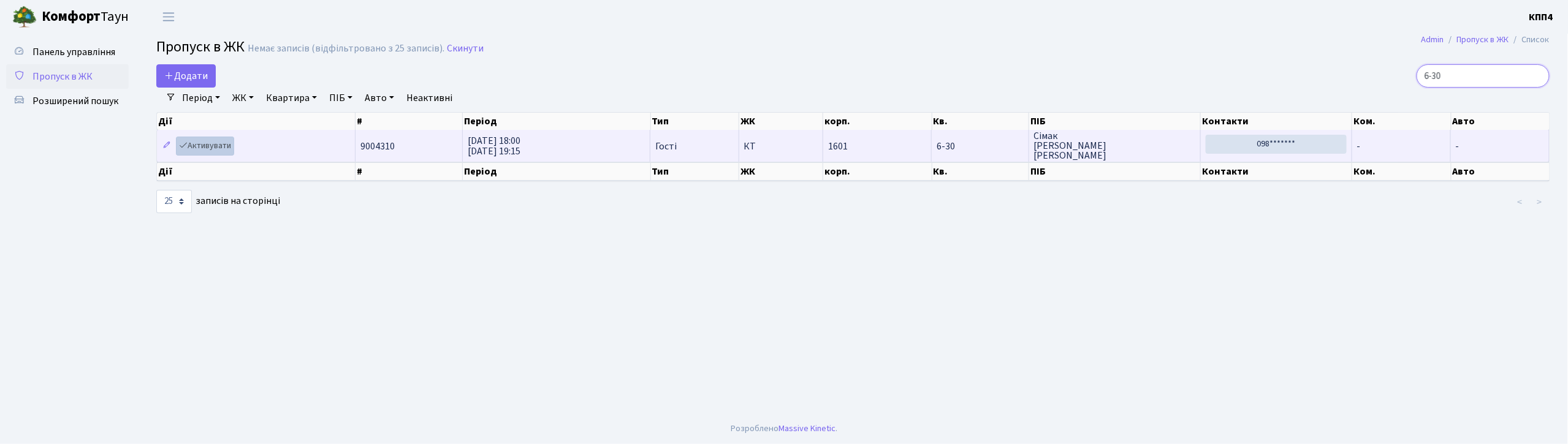
type input "6-30"
click at [202, 145] on link "Активувати" at bounding box center [205, 145] width 58 height 19
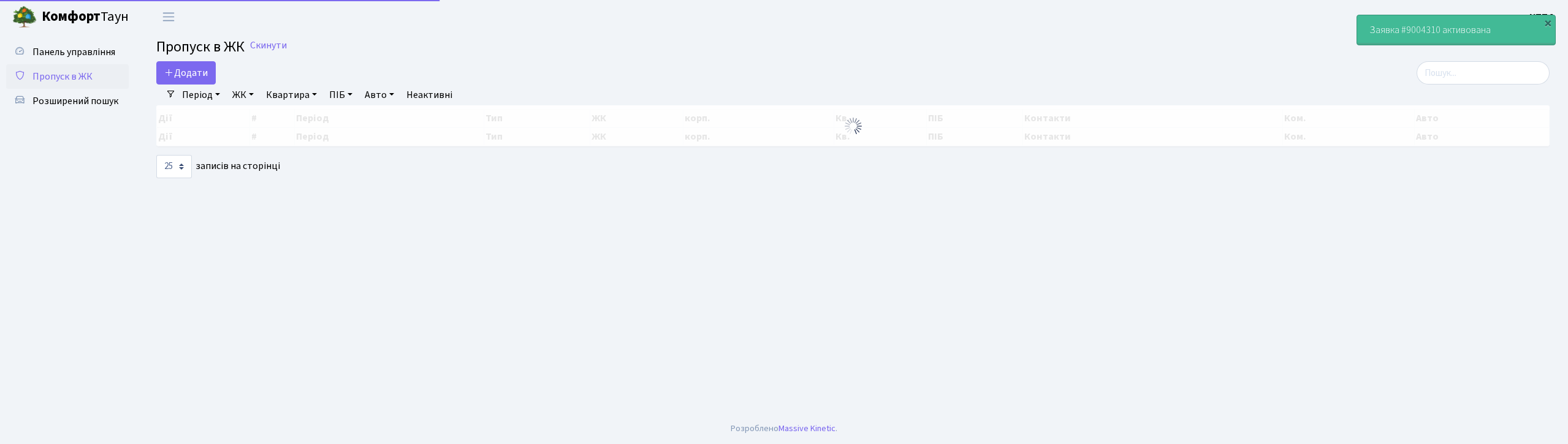
select select "25"
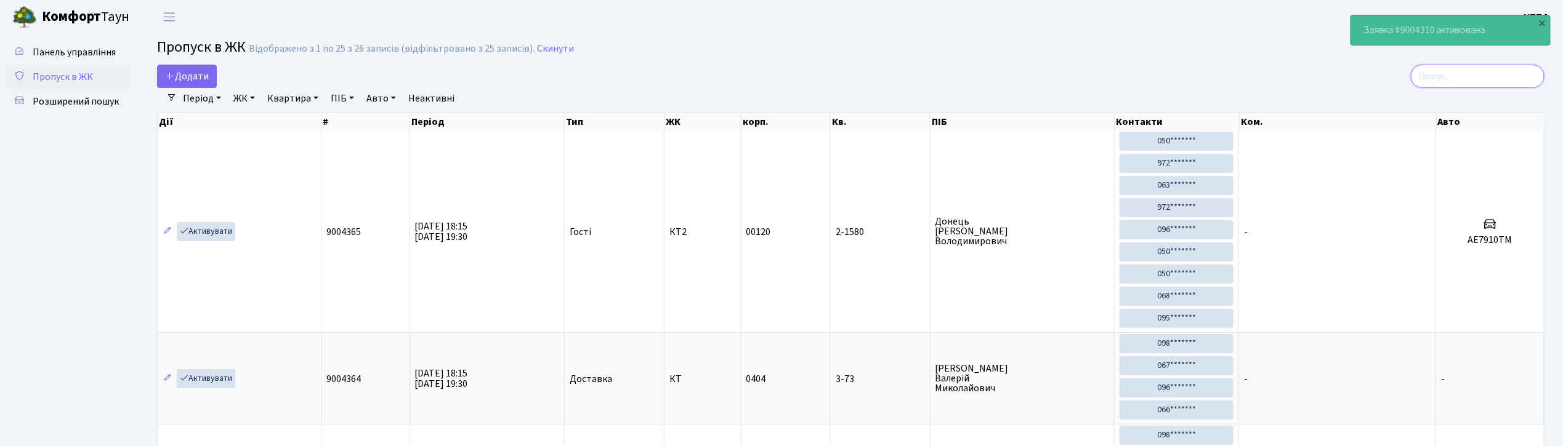
click at [1470, 73] on input "search" at bounding box center [1478, 76] width 134 height 23
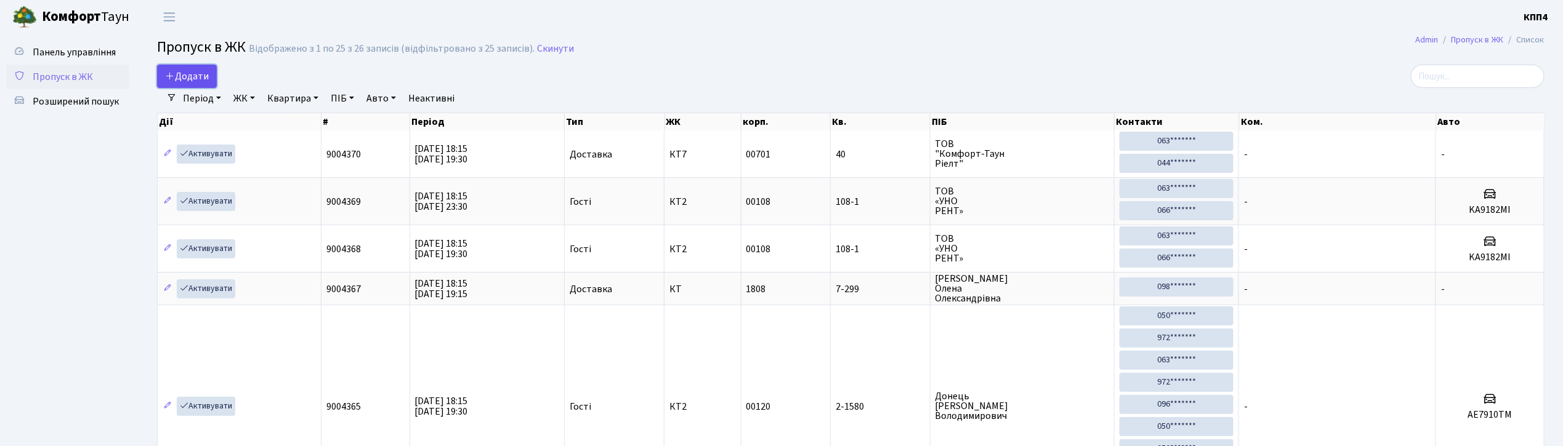
click at [208, 80] on span "Додати" at bounding box center [187, 77] width 44 height 14
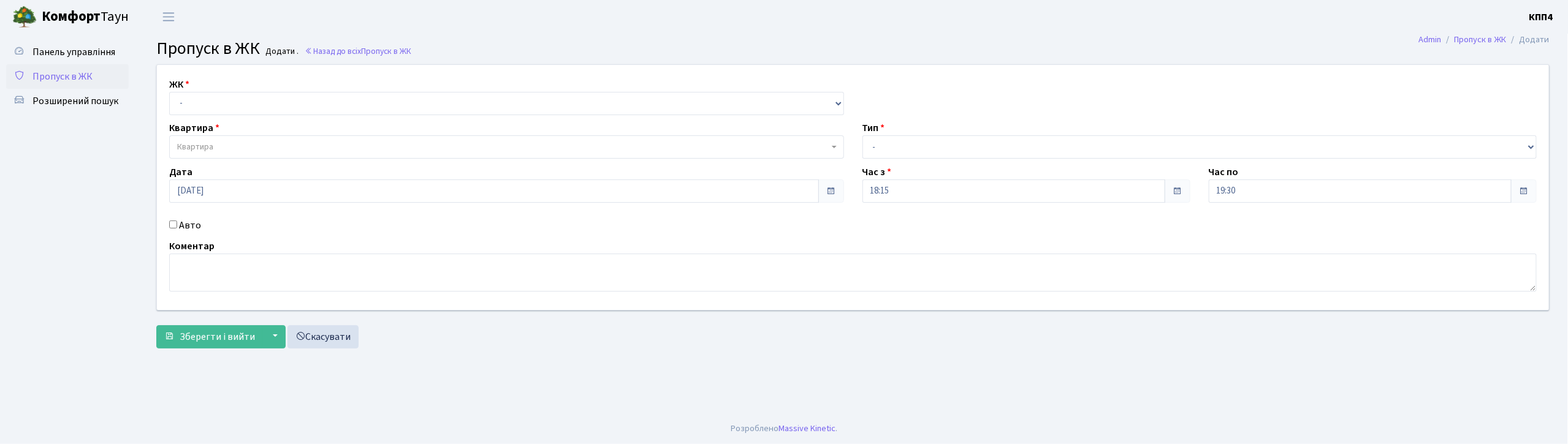
click at [174, 227] on input "Авто" at bounding box center [173, 225] width 8 height 8
checkbox input "true"
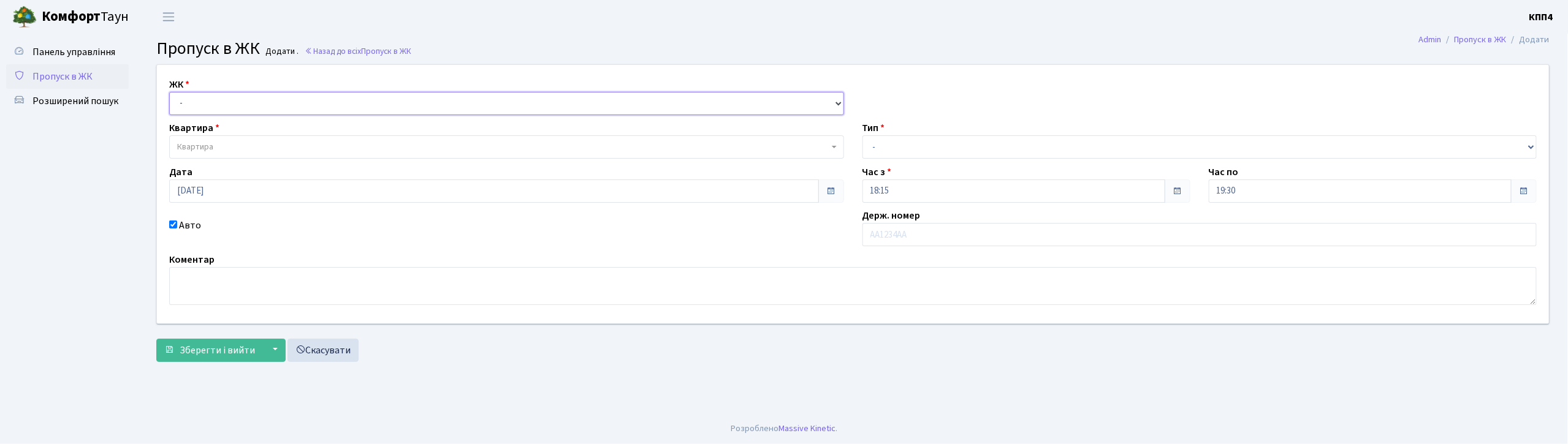
click at [295, 107] on select "- КТ, вул. Регенераторна, 4 КТ2, просп. [STREET_ADDRESS] [STREET_ADDRESS] [PERS…" at bounding box center [507, 103] width 675 height 23
select select "271"
click at [169, 92] on select "- КТ, вул. Регенераторна, 4 КТ2, просп. [STREET_ADDRESS] [STREET_ADDRESS] [PERS…" at bounding box center [507, 103] width 675 height 23
select select
click at [228, 146] on span "Квартира" at bounding box center [503, 147] width 652 height 12
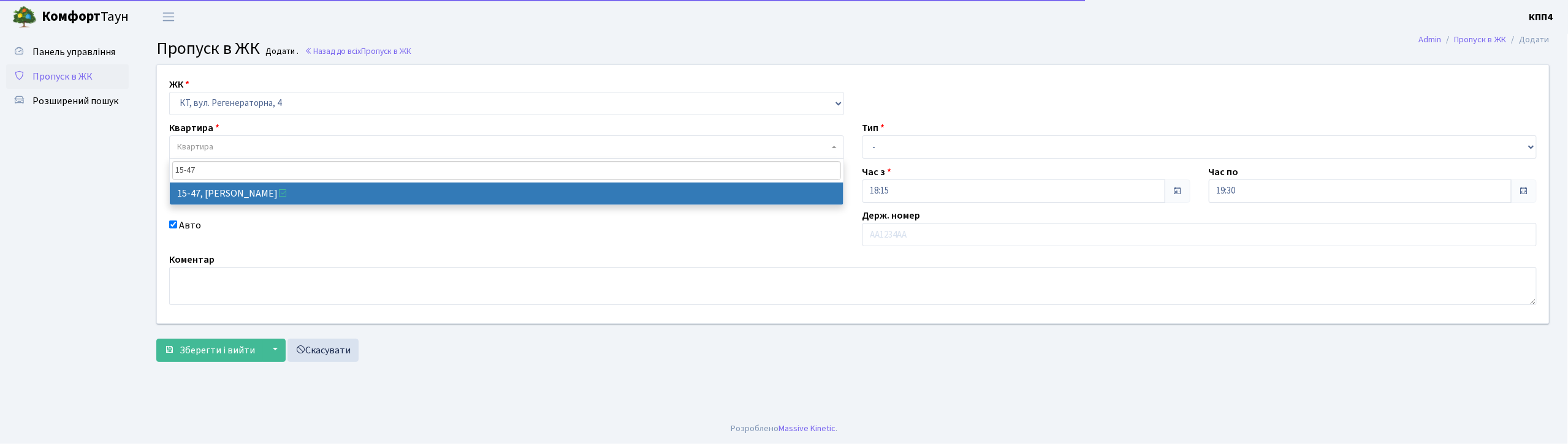
type input "15-47"
select select "8822"
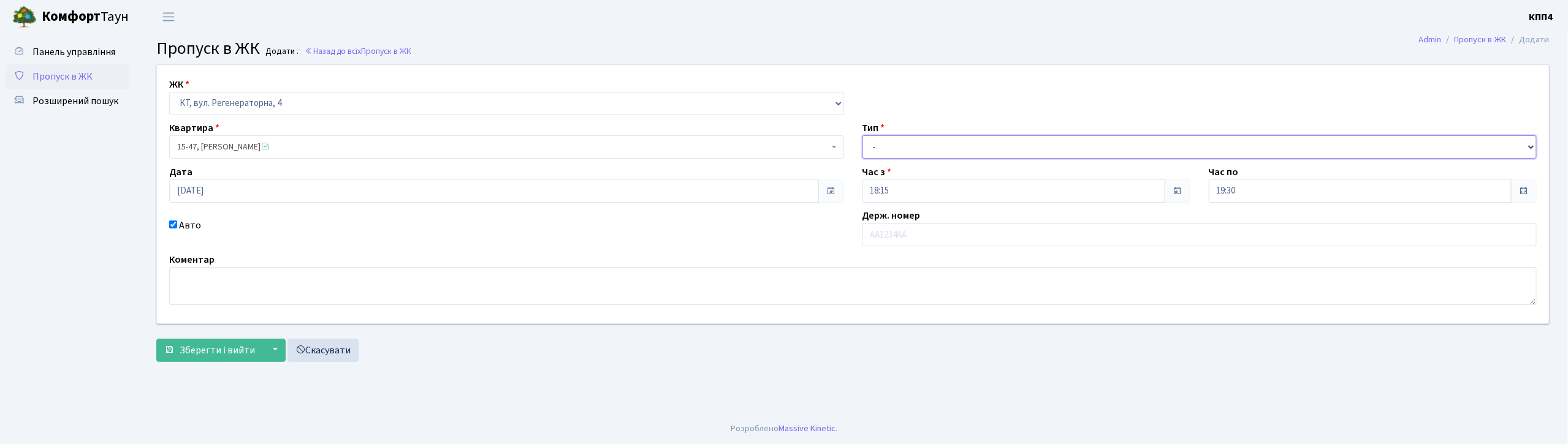
click at [952, 145] on select "- Доставка Таксі Гості Сервіс" at bounding box center [1200, 146] width 675 height 23
select select "1"
click at [862, 135] on select "- Доставка Таксі Гості Сервіс" at bounding box center [1200, 146] width 675 height 23
click at [213, 351] on span "Зберегти і вийти" at bounding box center [217, 350] width 76 height 14
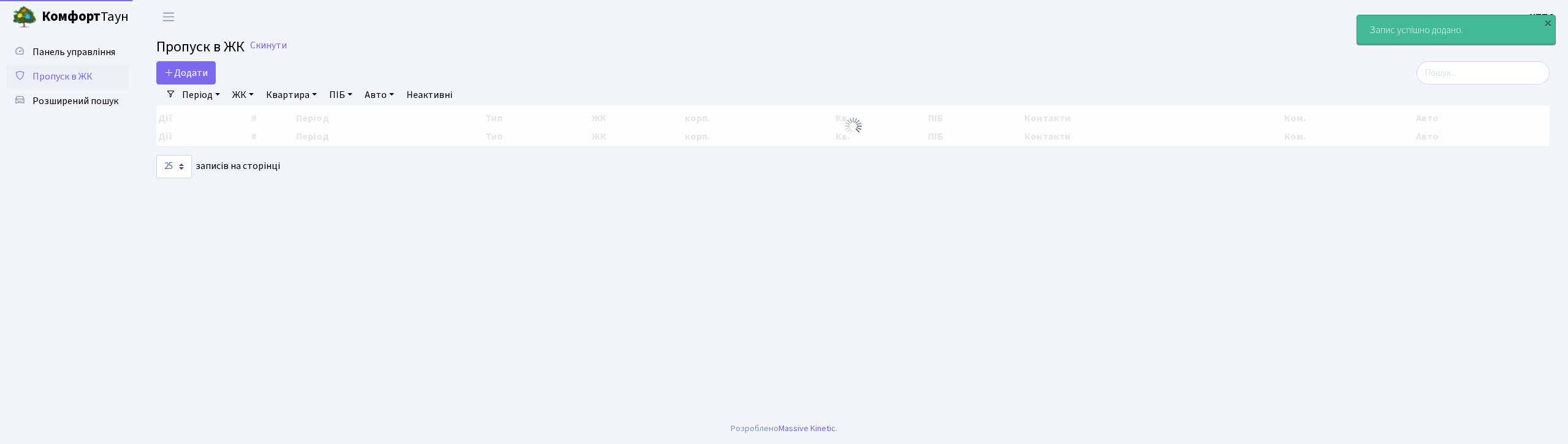
select select "25"
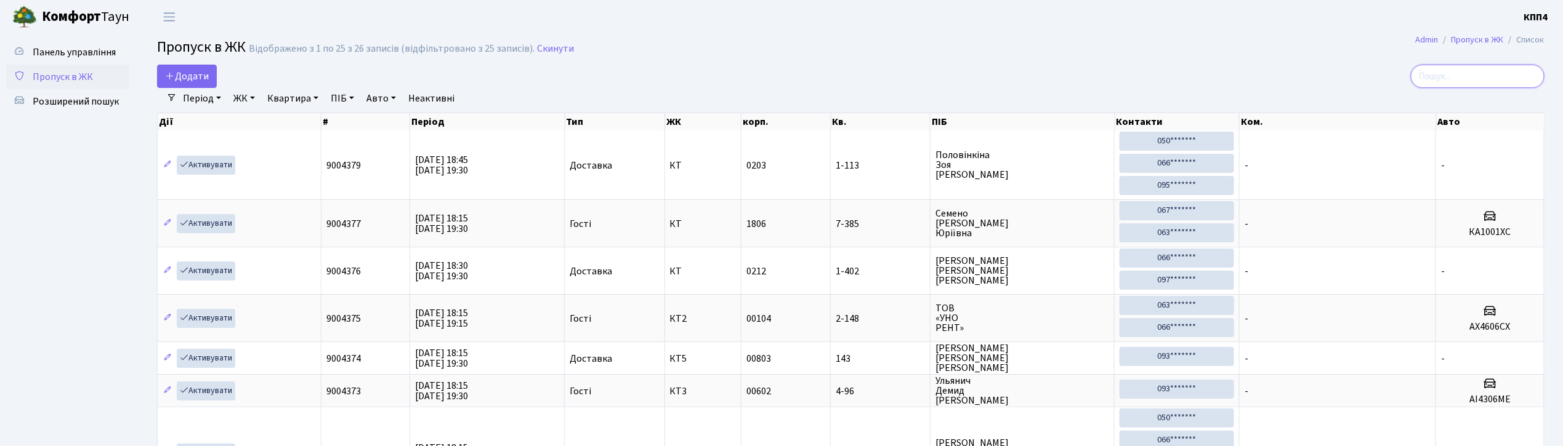
click at [1484, 87] on input "search" at bounding box center [1478, 76] width 134 height 23
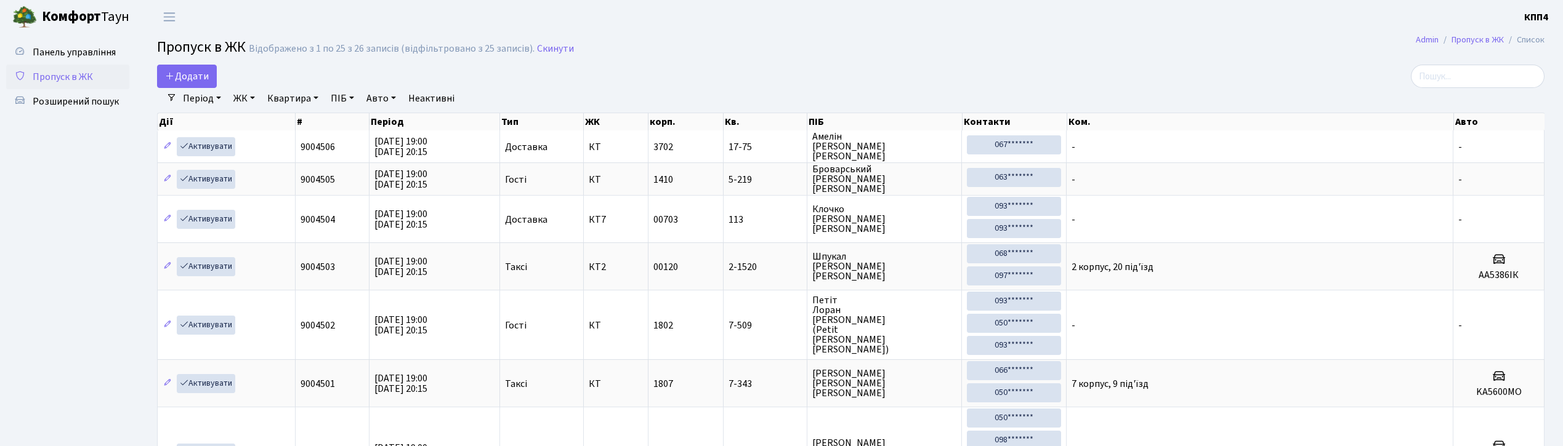
select select "25"
click at [1452, 75] on input "search" at bounding box center [1478, 76] width 134 height 23
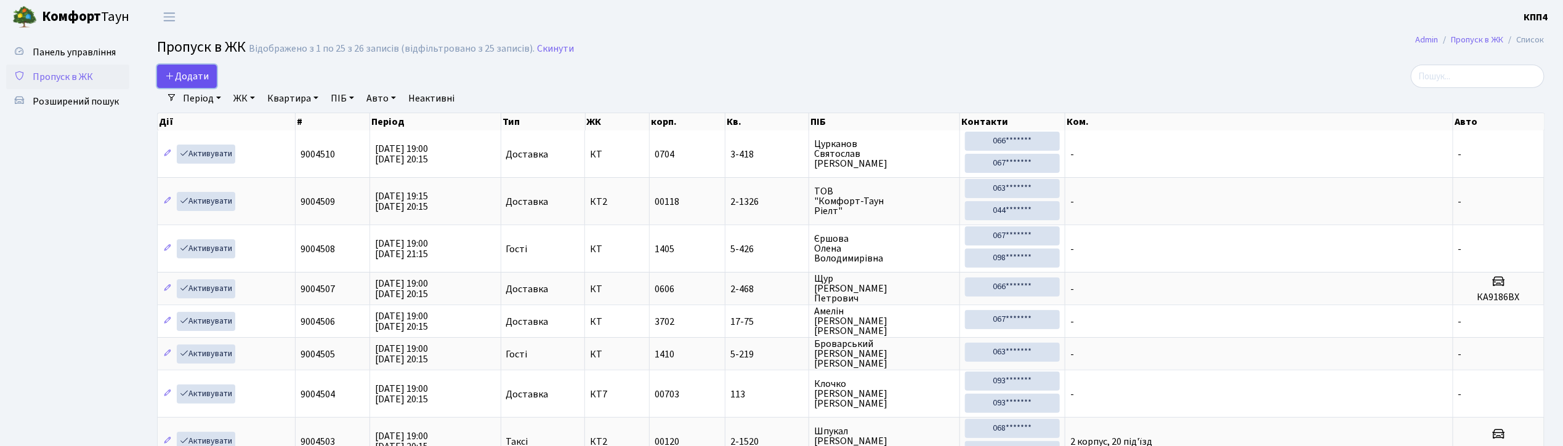
click at [187, 75] on span "Додати" at bounding box center [187, 77] width 44 height 14
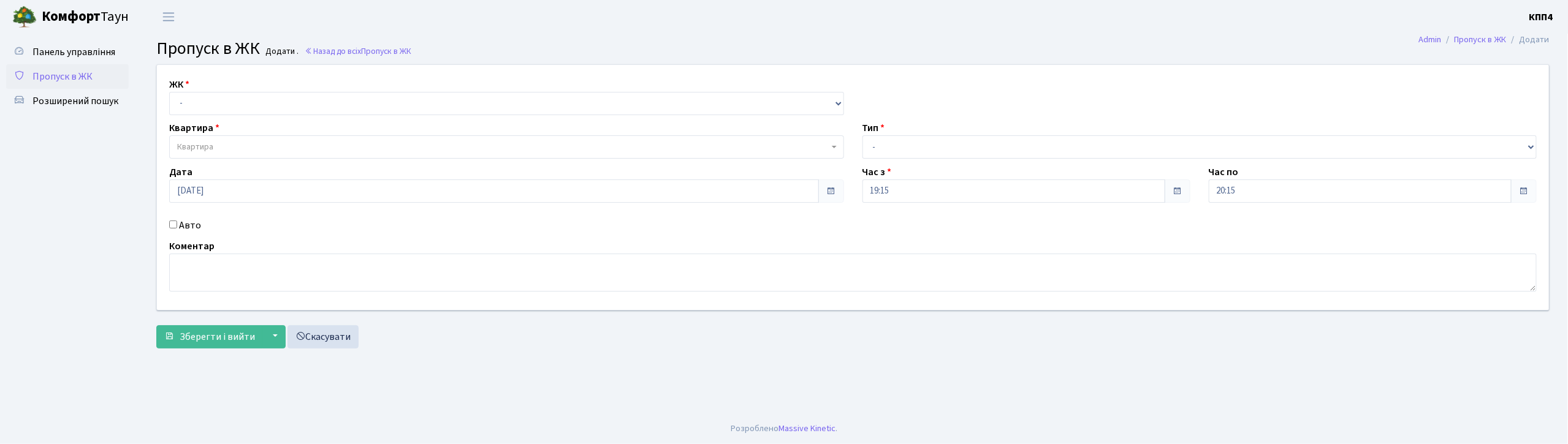
click at [171, 226] on input "Авто" at bounding box center [173, 225] width 8 height 8
checkbox input "true"
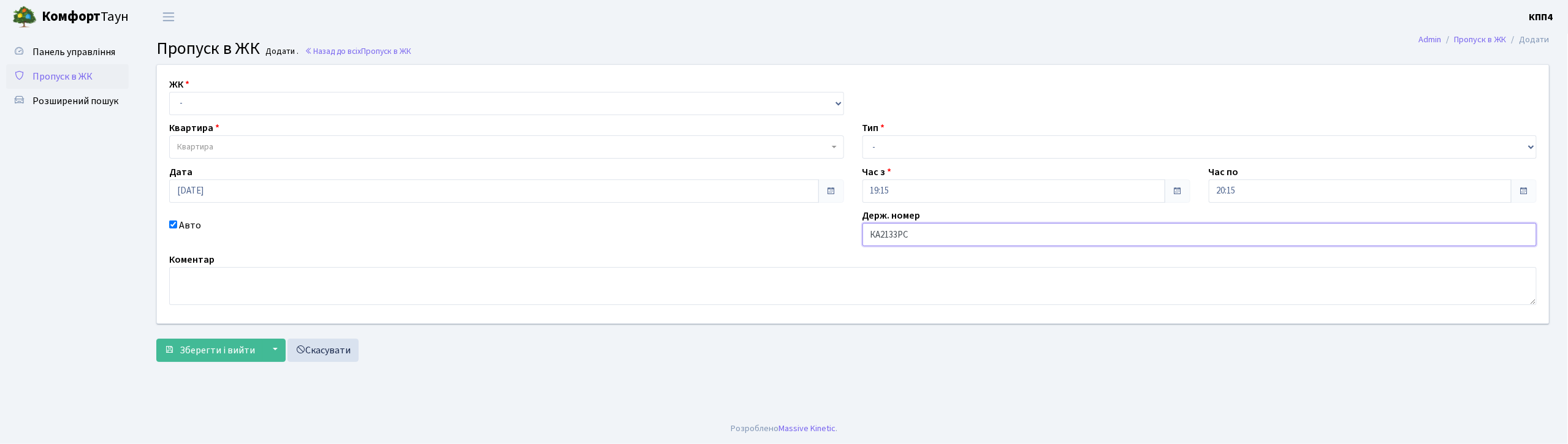
type input "КА2133РС"
click at [209, 105] on select "- КТ, вул. Регенераторна, 4 КТ2, просп. [STREET_ADDRESS] [STREET_ADDRESS] [PERS…" at bounding box center [507, 103] width 675 height 23
select select "271"
click at [169, 92] on select "- КТ, вул. Регенераторна, 4 КТ2, просп. [STREET_ADDRESS] [STREET_ADDRESS] [PERS…" at bounding box center [507, 103] width 675 height 23
select select
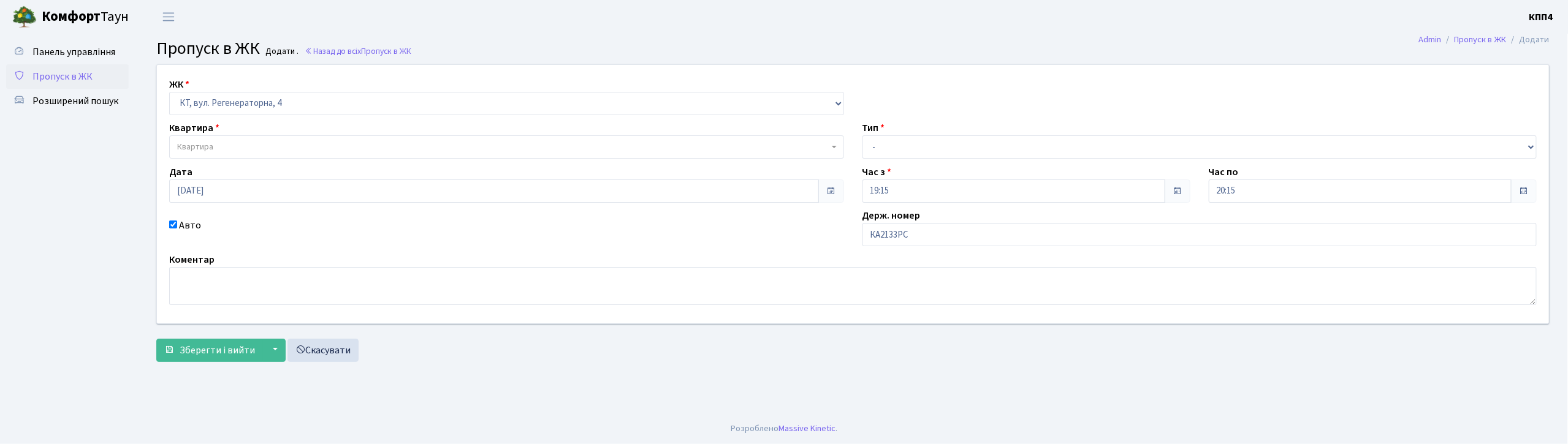
click at [235, 150] on span "Квартира" at bounding box center [503, 147] width 652 height 12
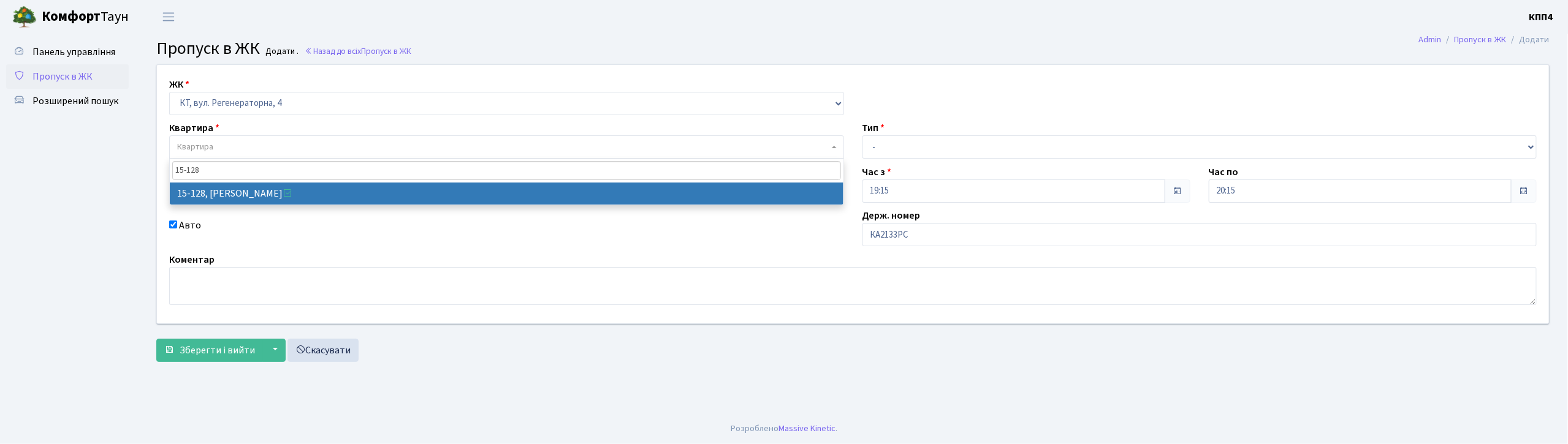
type input "15-128"
select select "8903"
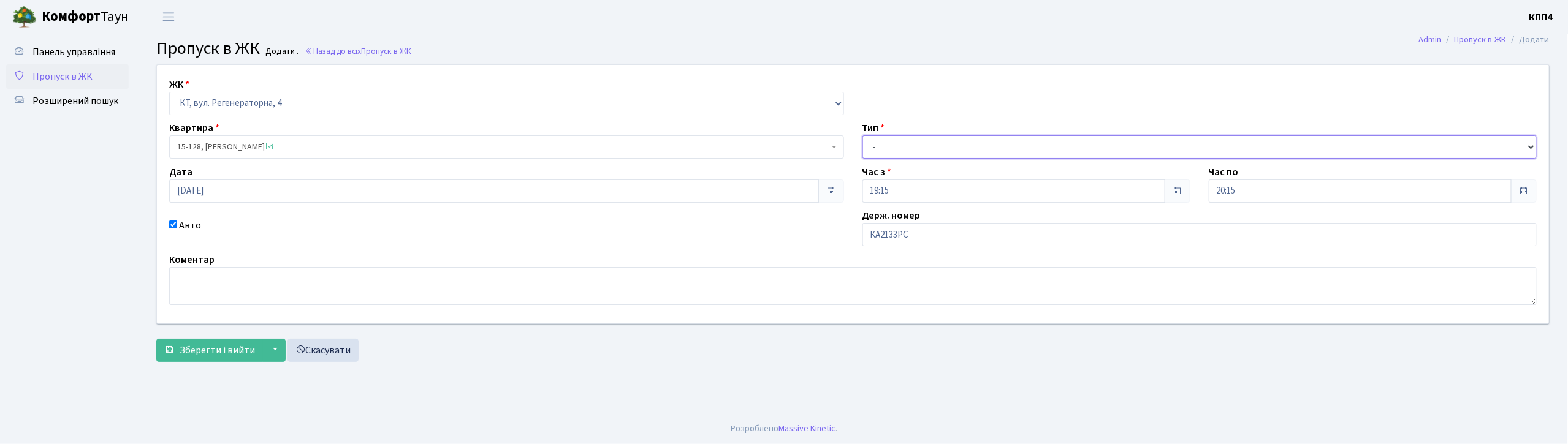
click at [901, 147] on select "- Доставка Таксі Гості Сервіс" at bounding box center [1200, 146] width 675 height 23
select select "2"
click at [862, 135] on select "- Доставка Таксі Гості Сервіс" at bounding box center [1200, 146] width 675 height 23
click at [202, 347] on span "Зберегти і вийти" at bounding box center [217, 350] width 76 height 14
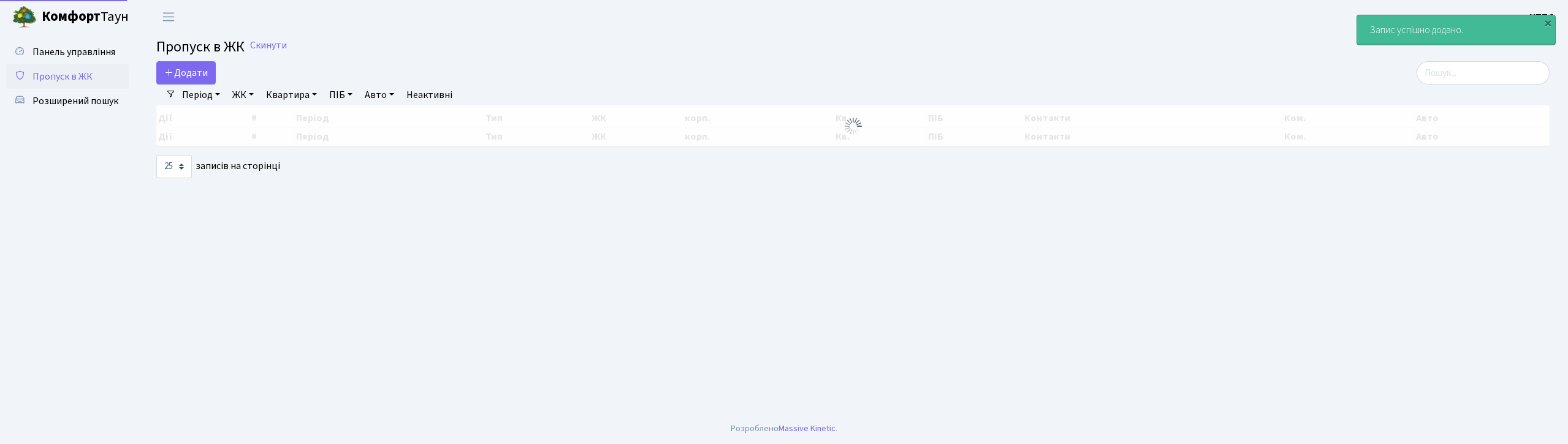
select select "25"
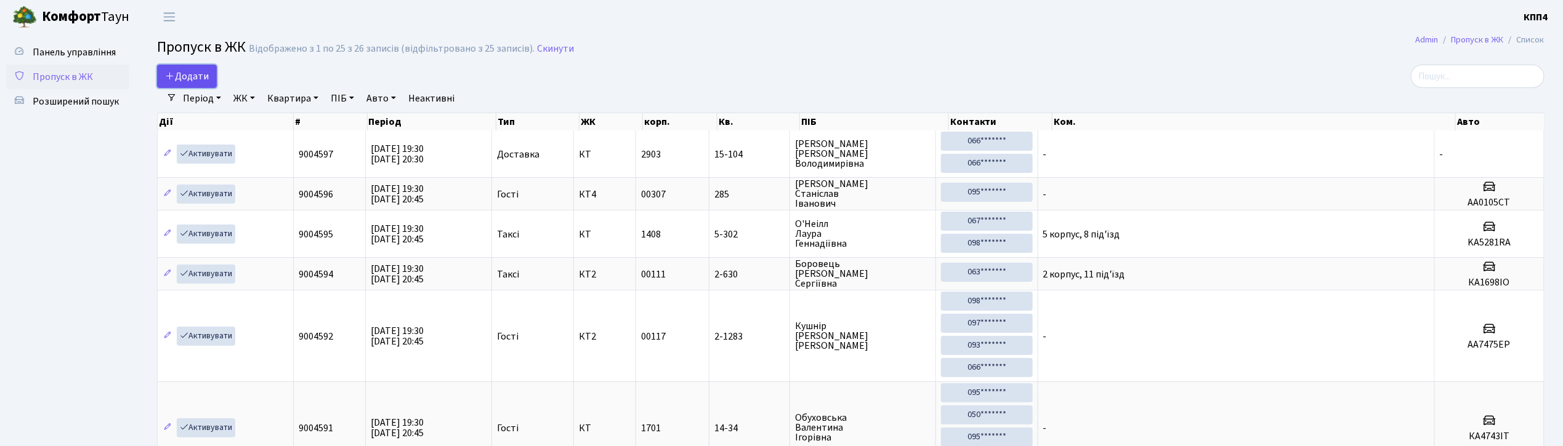
click at [207, 79] on span "Додати" at bounding box center [187, 77] width 44 height 14
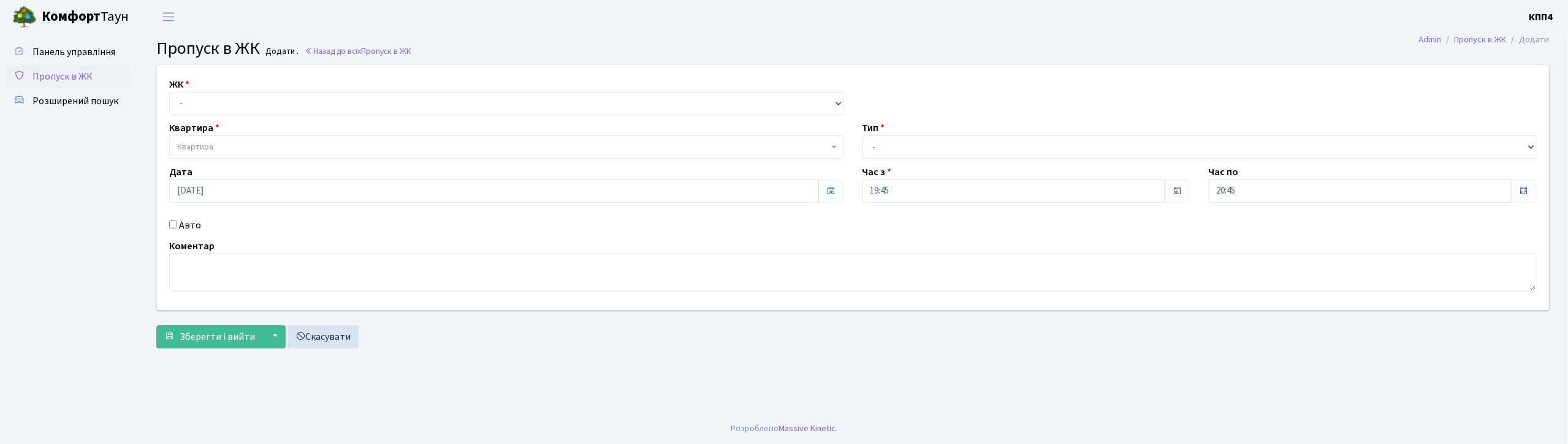
click at [174, 224] on input "Авто" at bounding box center [173, 225] width 8 height 8
checkbox input "true"
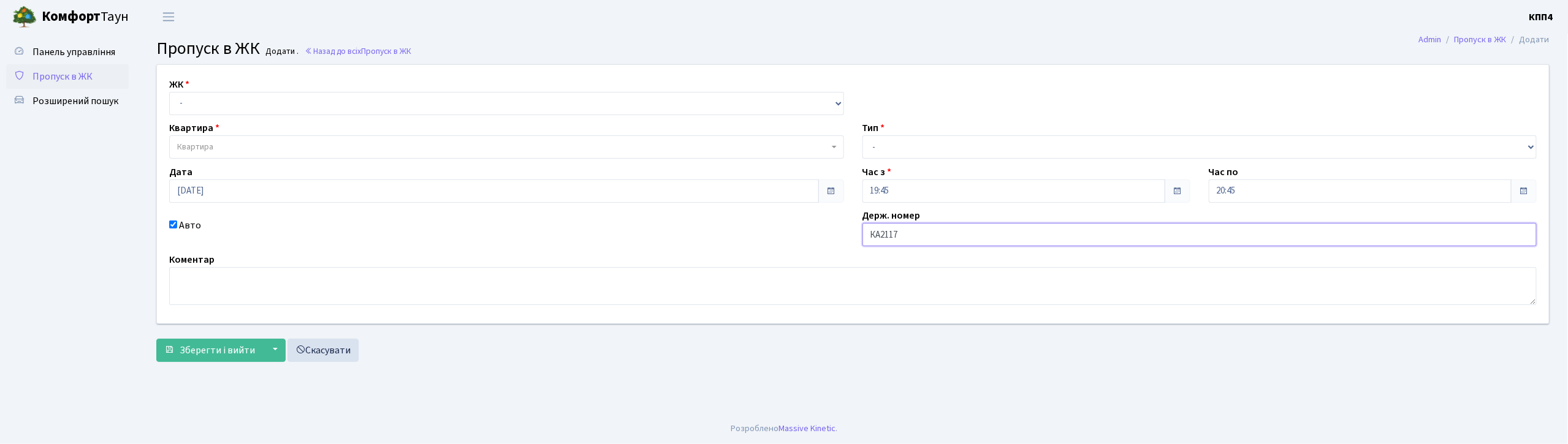
type input "КА2117АЕ"
click at [250, 103] on select "- КТ, вул. Регенераторна, 4 КТ2, просп. Соборності, 17 КТ3, вул. Березнева, 16 …" at bounding box center [507, 103] width 675 height 23
select select "271"
click at [169, 92] on select "- КТ, вул. Регенераторна, 4 КТ2, просп. Соборності, 17 КТ3, вул. Березнева, 16 …" at bounding box center [507, 103] width 675 height 23
select select
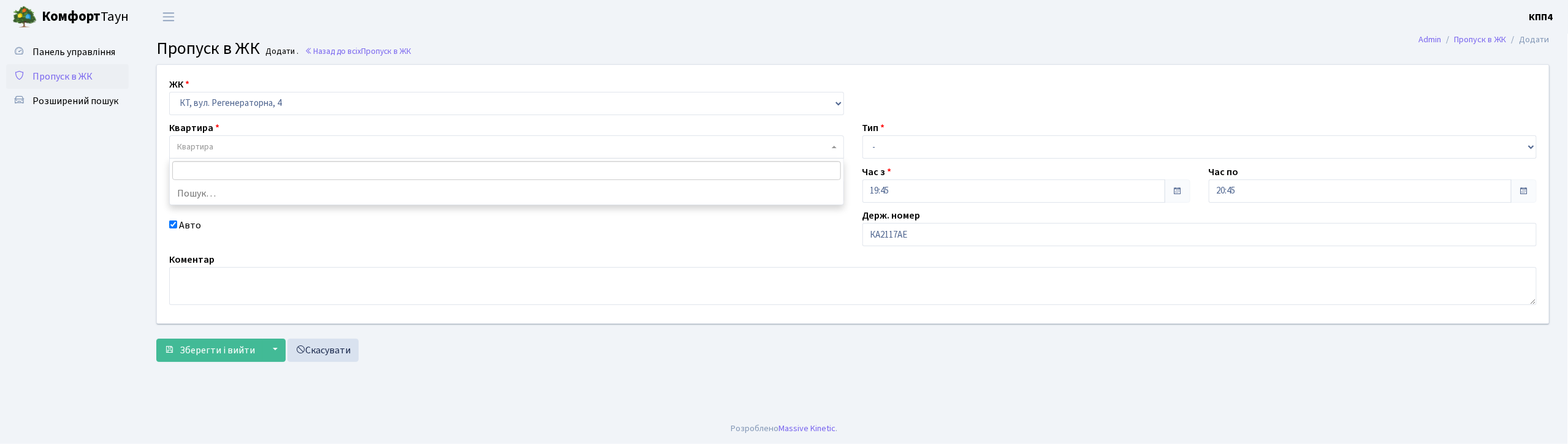
click at [245, 147] on span "Квартира" at bounding box center [503, 147] width 652 height 12
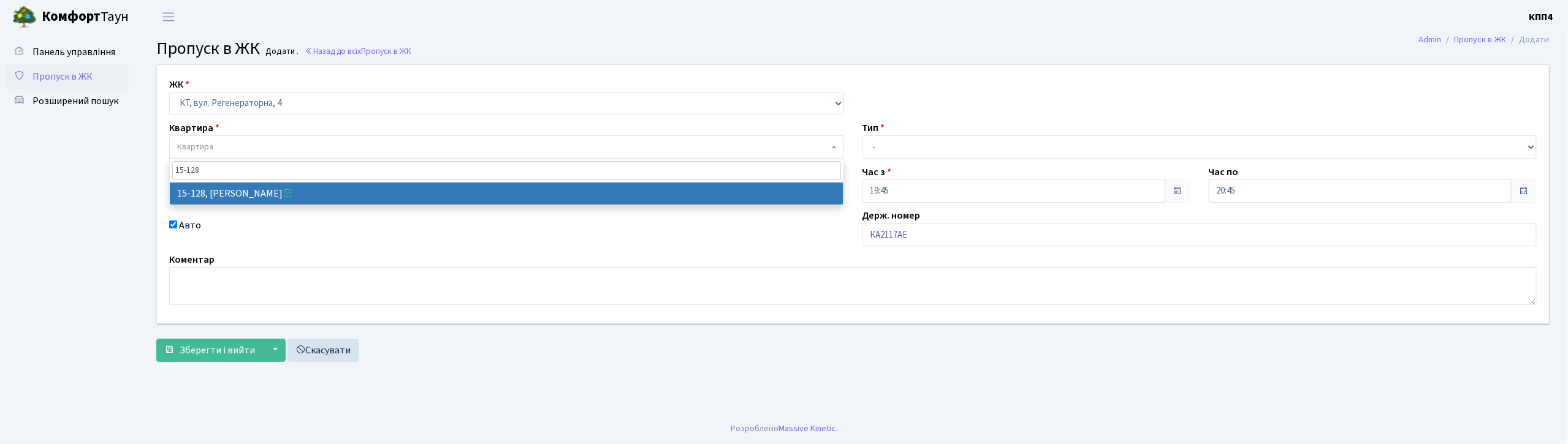
type input "15-128"
select select "8903"
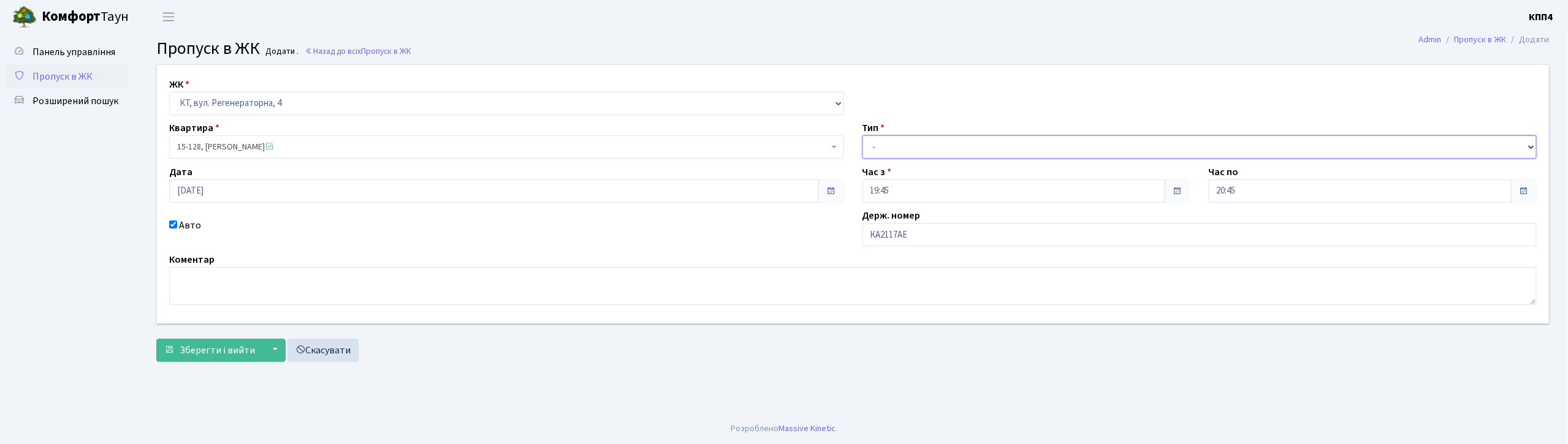
click at [915, 149] on select "- Доставка Таксі Гості Сервіс" at bounding box center [1200, 146] width 675 height 23
select select "2"
click at [862, 135] on select "- Доставка Таксі Гості Сервіс" at bounding box center [1200, 146] width 675 height 23
click at [219, 343] on span "Зберегти і вийти" at bounding box center [217, 350] width 76 height 14
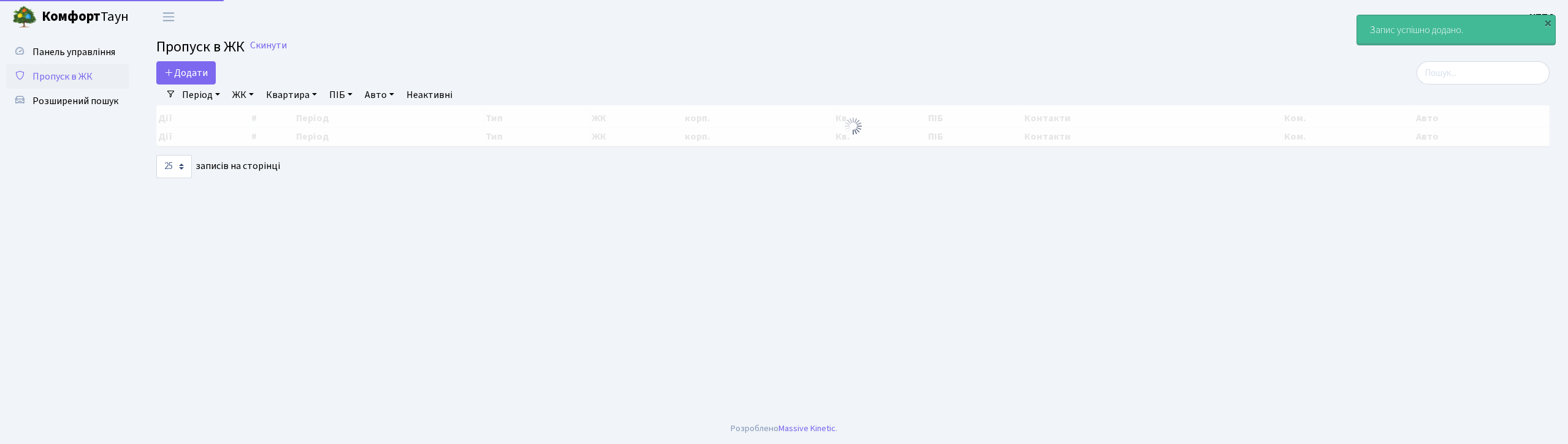
select select "25"
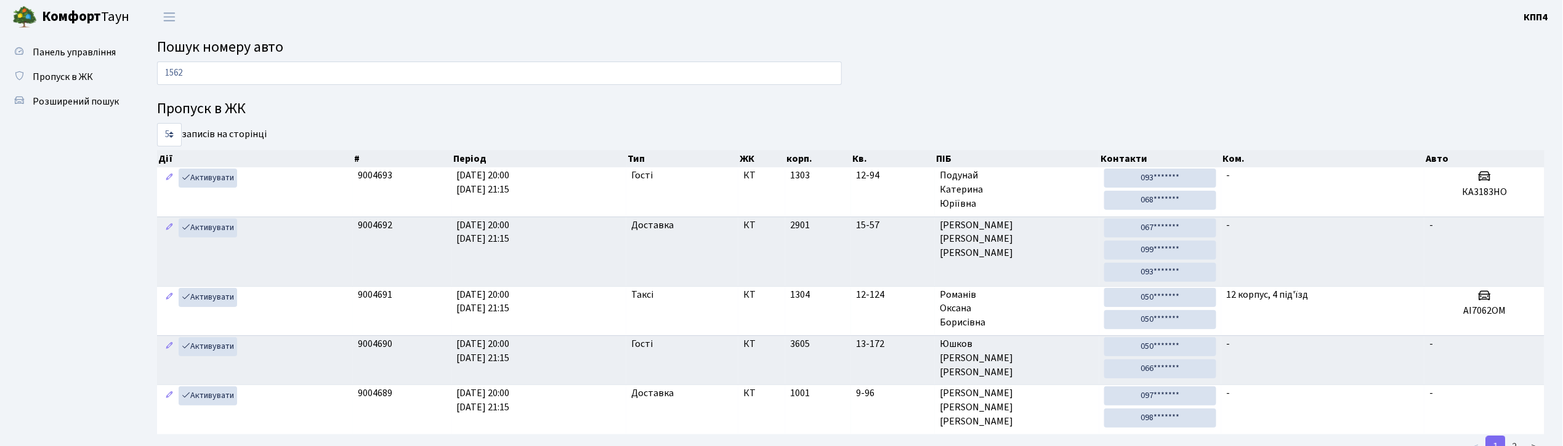
type input "1562"
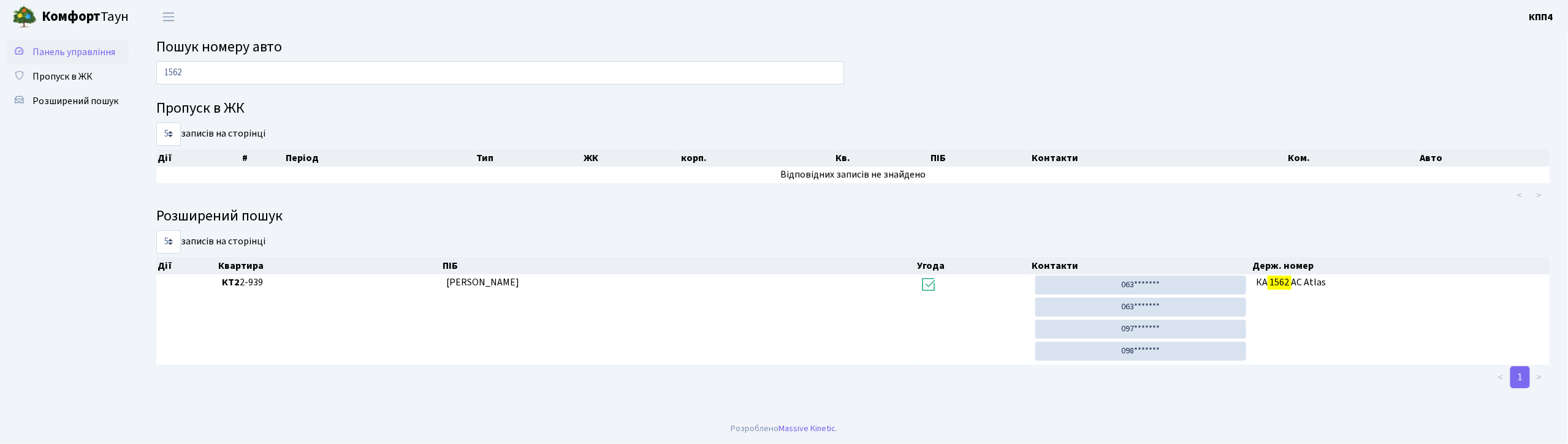
click at [94, 54] on span "Панель управління" at bounding box center [74, 53] width 83 height 14
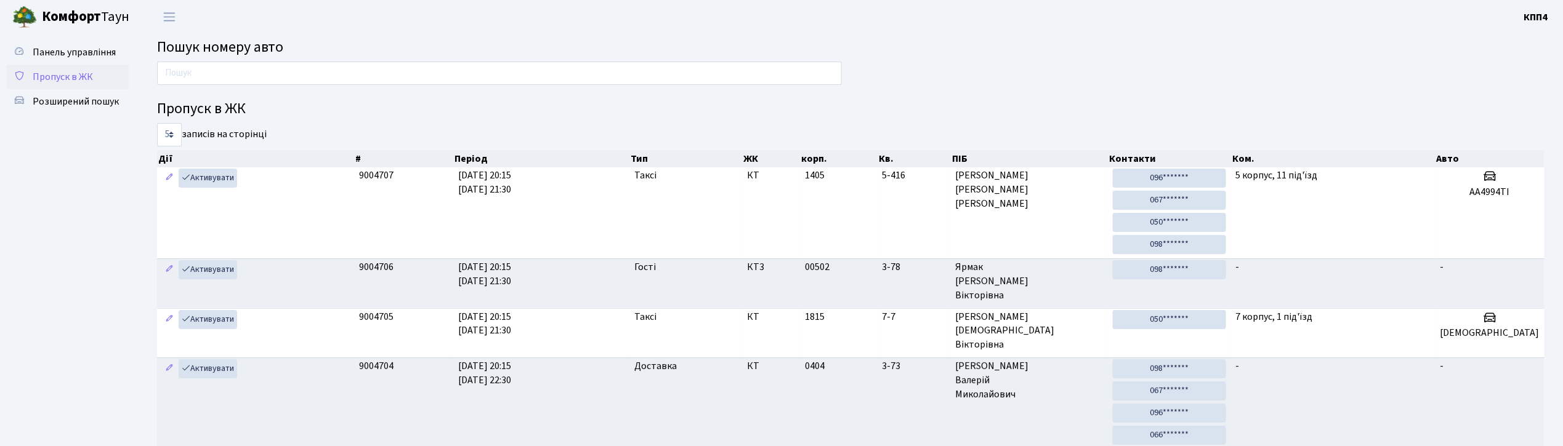
click at [47, 72] on span "Пропуск в ЖК" at bounding box center [63, 77] width 60 height 14
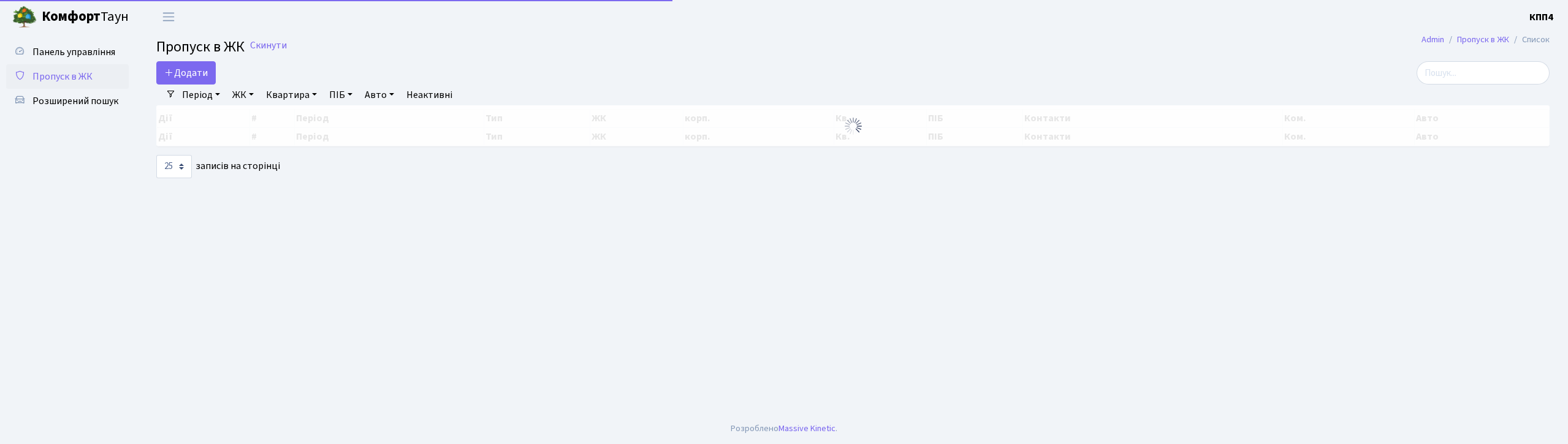
select select "25"
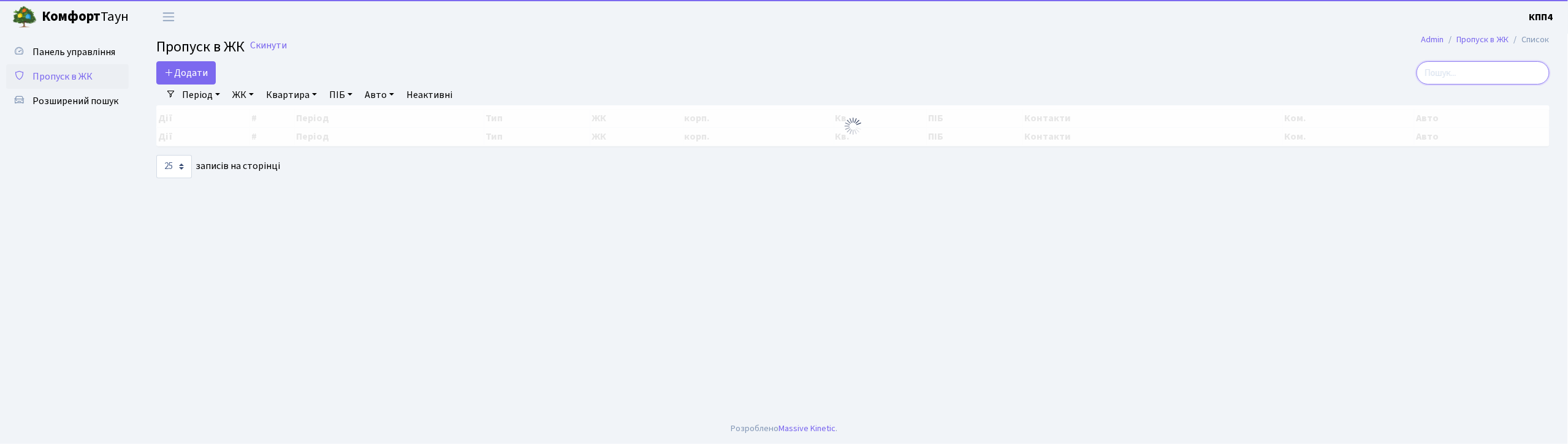
click at [1462, 76] on input "search" at bounding box center [1483, 73] width 133 height 23
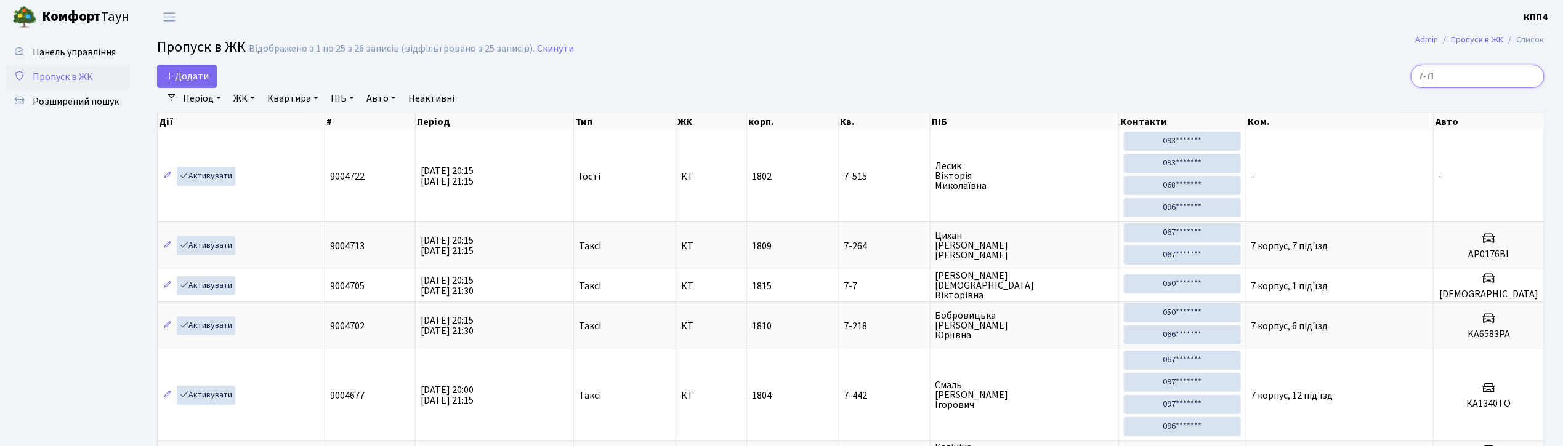
type input "7-715"
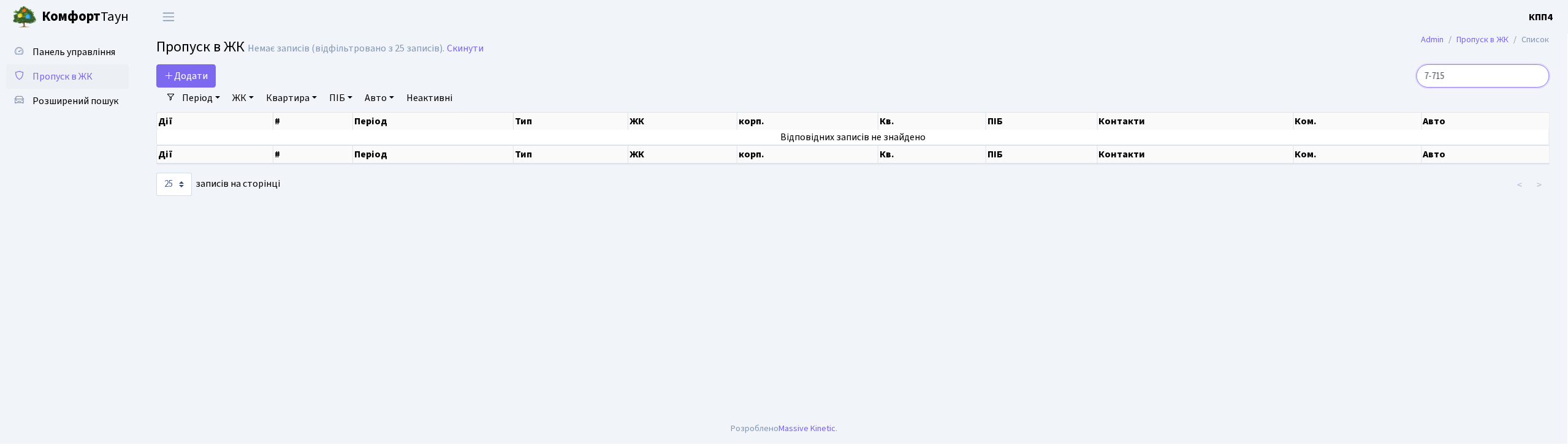
drag, startPoint x: 1488, startPoint y: 81, endPoint x: 1250, endPoint y: 75, distance: 238.1
click at [1250, 75] on div "7-715" at bounding box center [1323, 76] width 452 height 23
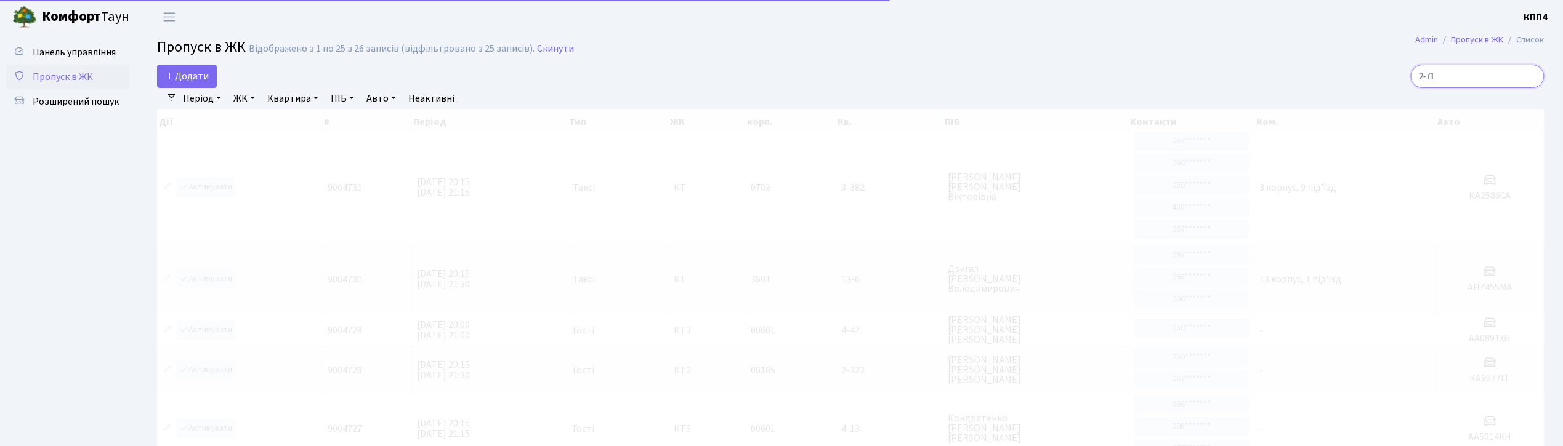
type input "2-715"
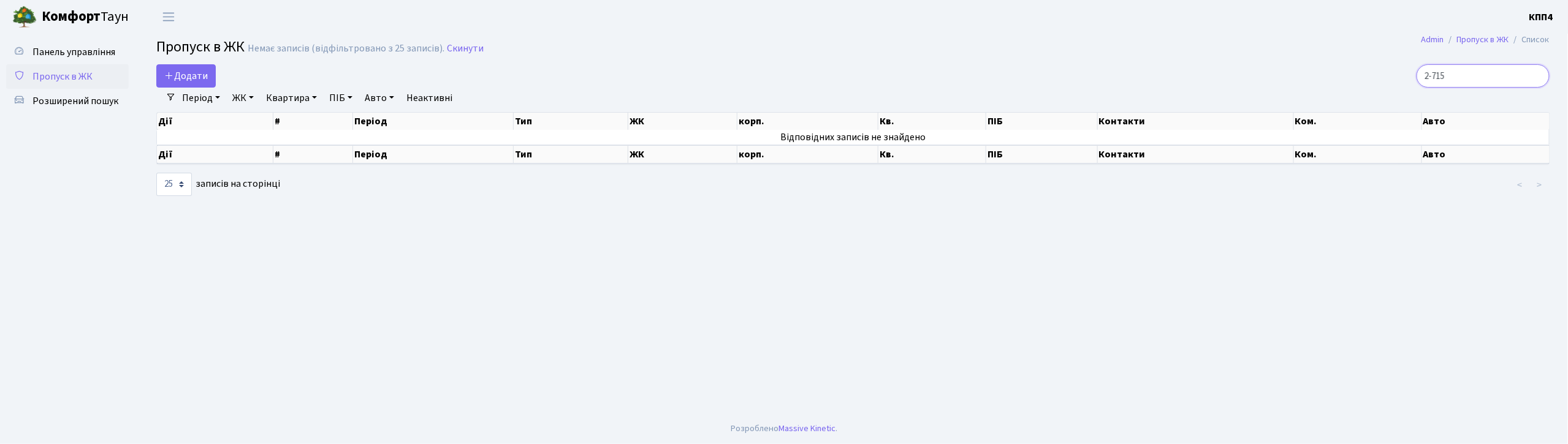
drag, startPoint x: 1518, startPoint y: 78, endPoint x: 1318, endPoint y: 74, distance: 200.0
click at [1318, 74] on div "2-715" at bounding box center [1323, 76] width 452 height 23
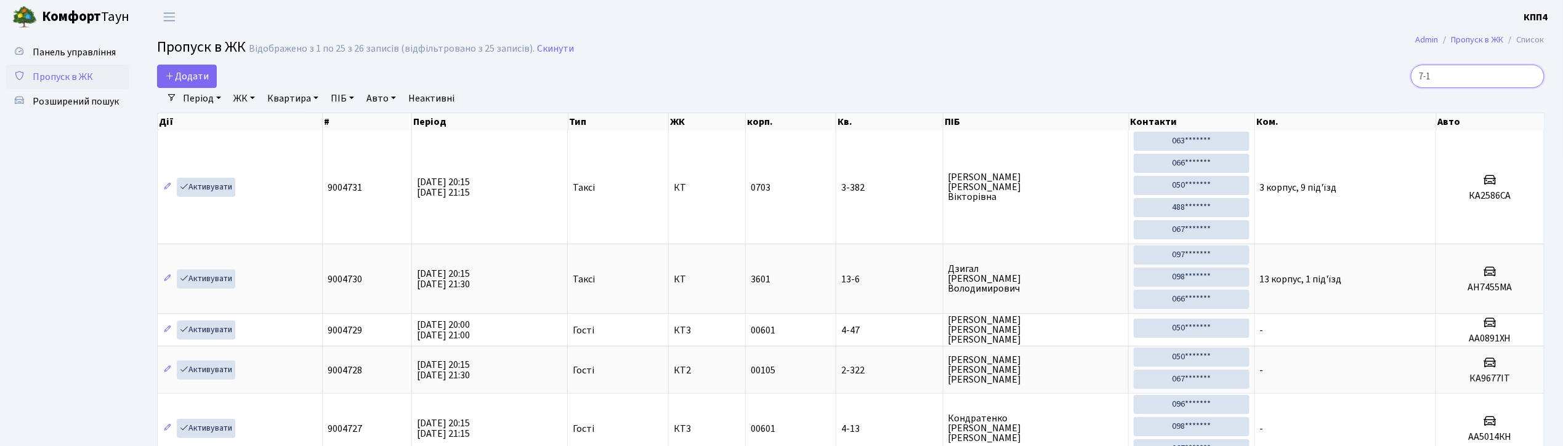
type input "7-15"
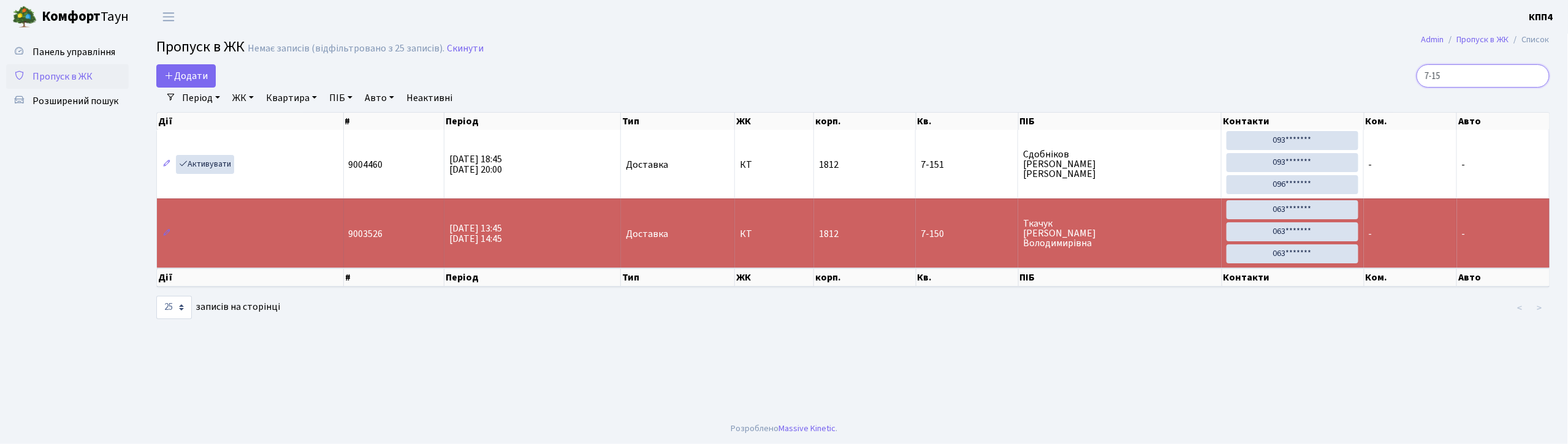
drag, startPoint x: 1470, startPoint y: 75, endPoint x: 1398, endPoint y: 84, distance: 72.6
click at [1398, 84] on div "7-15" at bounding box center [1323, 76] width 452 height 23
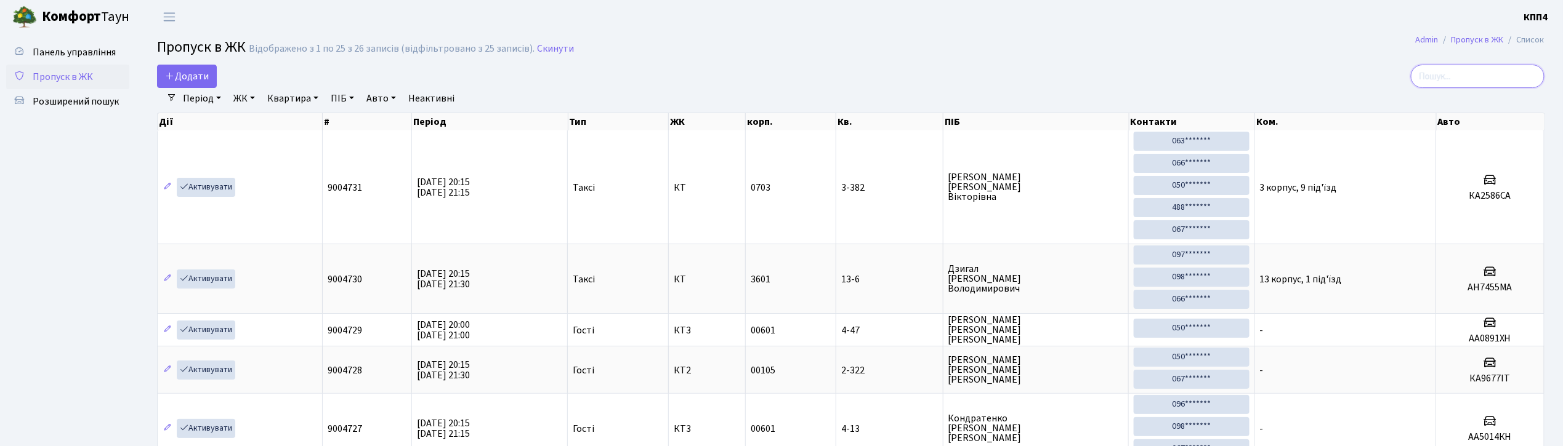
click at [1473, 75] on input "search" at bounding box center [1478, 76] width 134 height 23
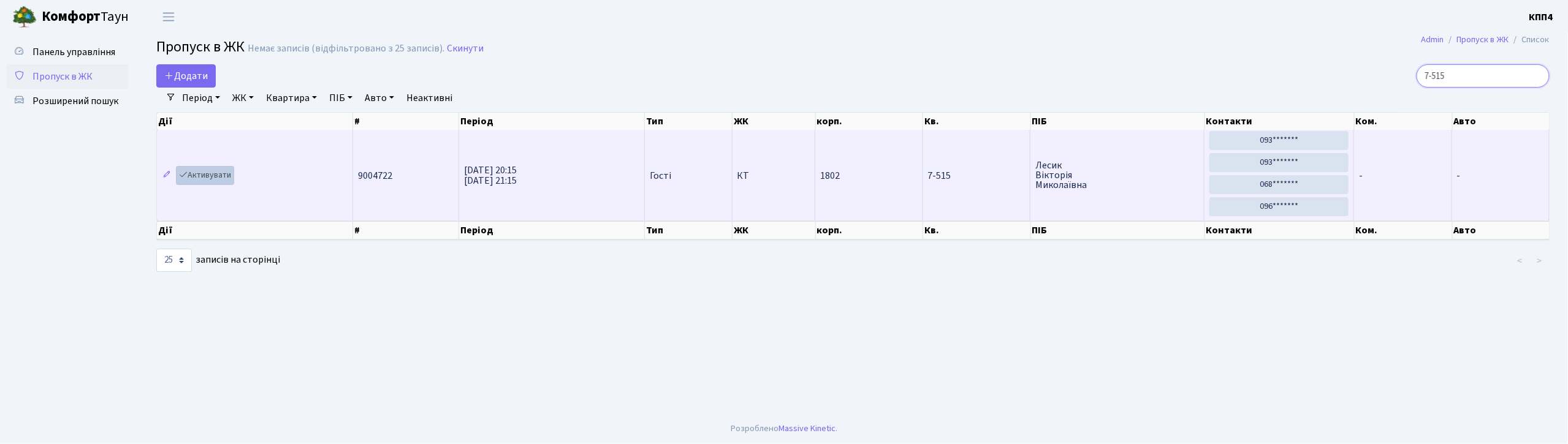
type input "7-515"
click at [217, 181] on link "Активувати" at bounding box center [205, 175] width 58 height 19
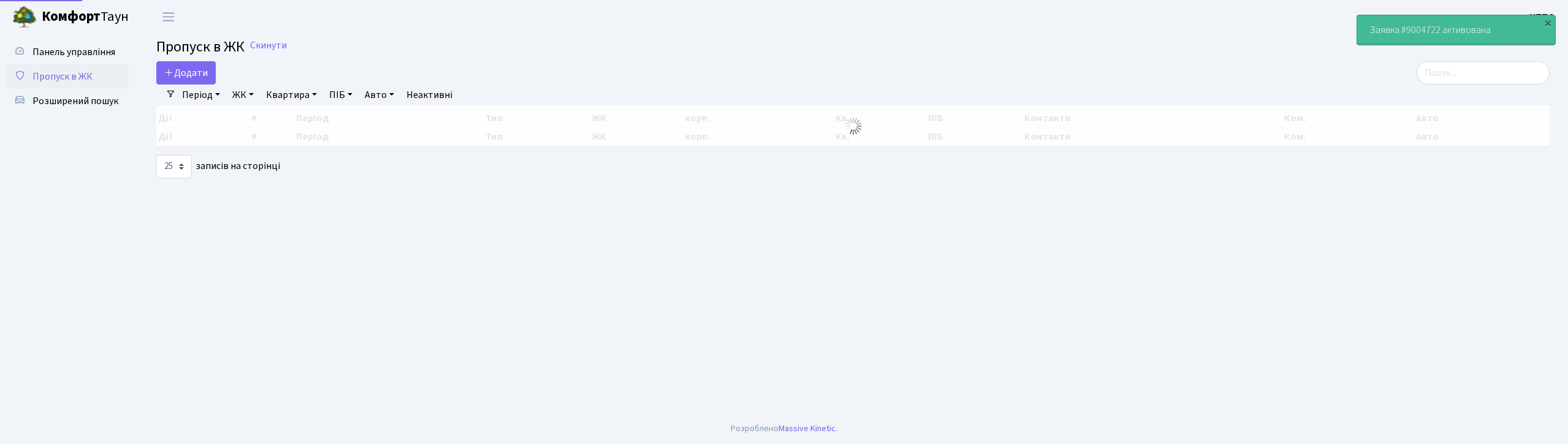
select select "25"
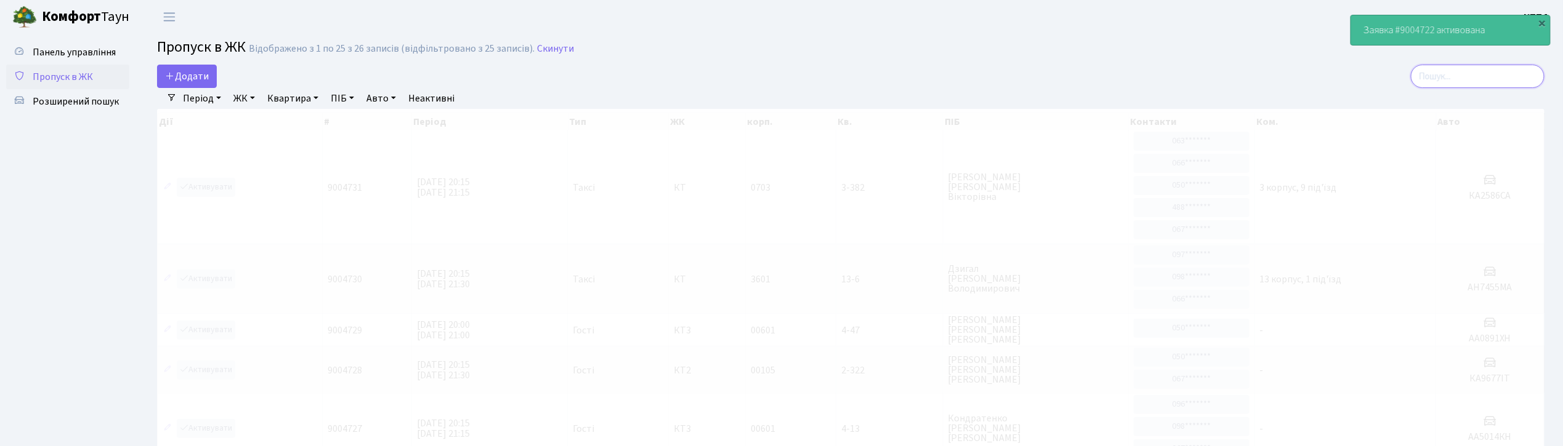
click at [1503, 80] on input "search" at bounding box center [1478, 76] width 134 height 23
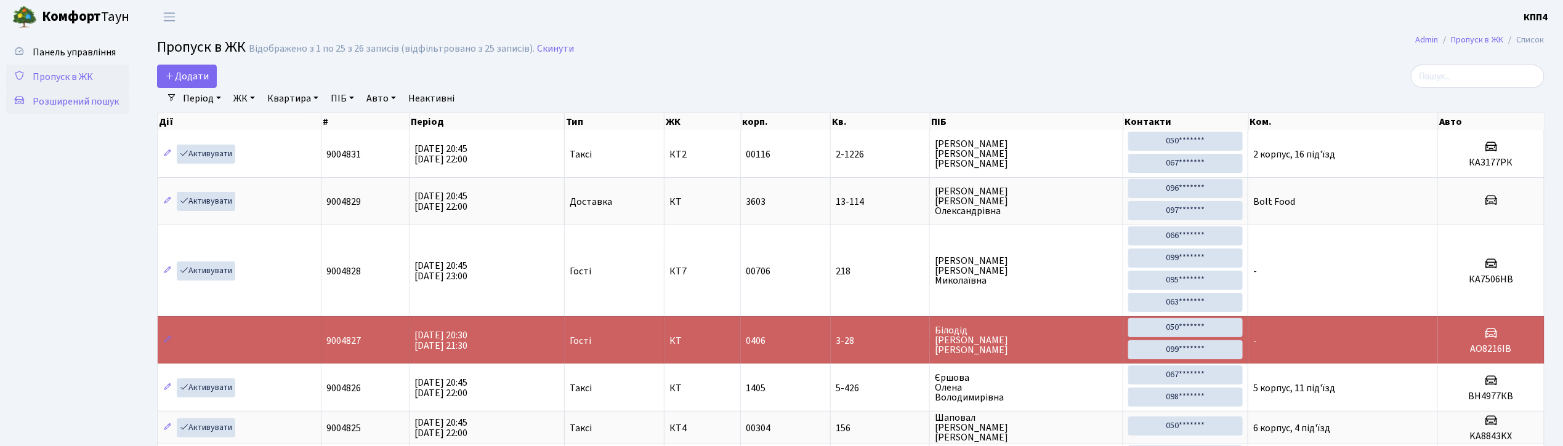
click at [68, 107] on span "Розширений пошук" at bounding box center [76, 102] width 86 height 14
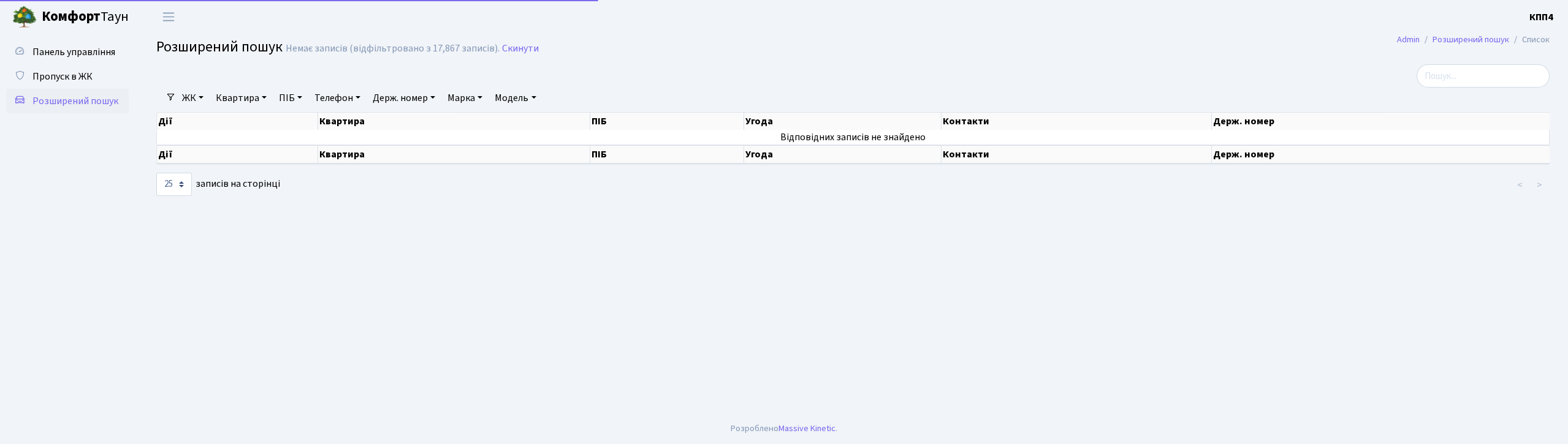
select select "25"
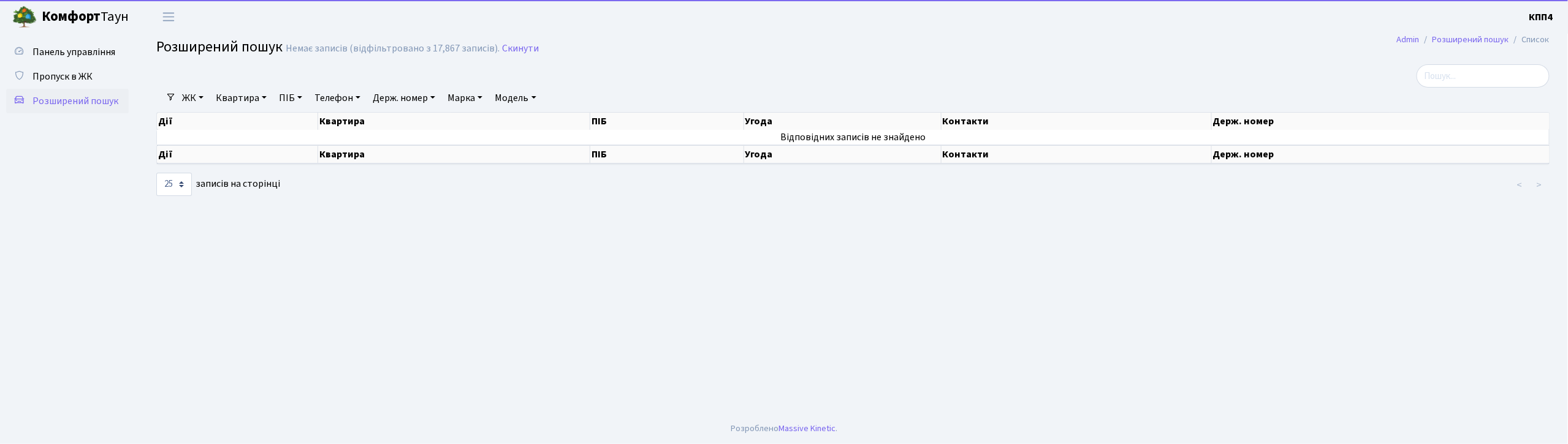
click at [240, 100] on link "Квартира" at bounding box center [241, 98] width 61 height 21
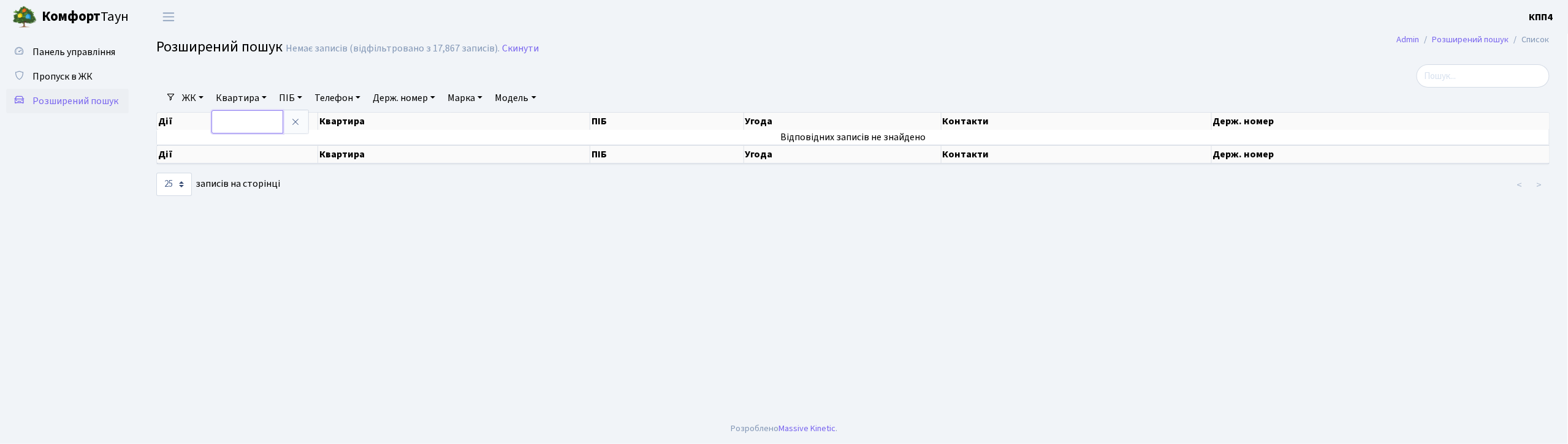
click at [236, 123] on input "text" at bounding box center [247, 121] width 72 height 23
type input "16-161"
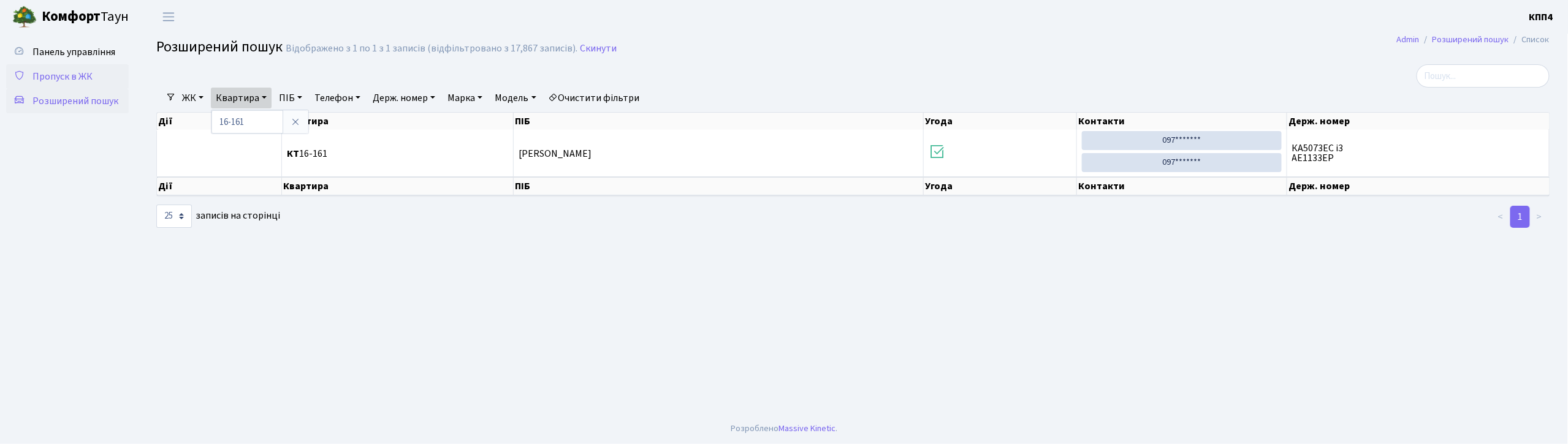
click at [73, 72] on span "Пропуск в ЖК" at bounding box center [63, 77] width 60 height 14
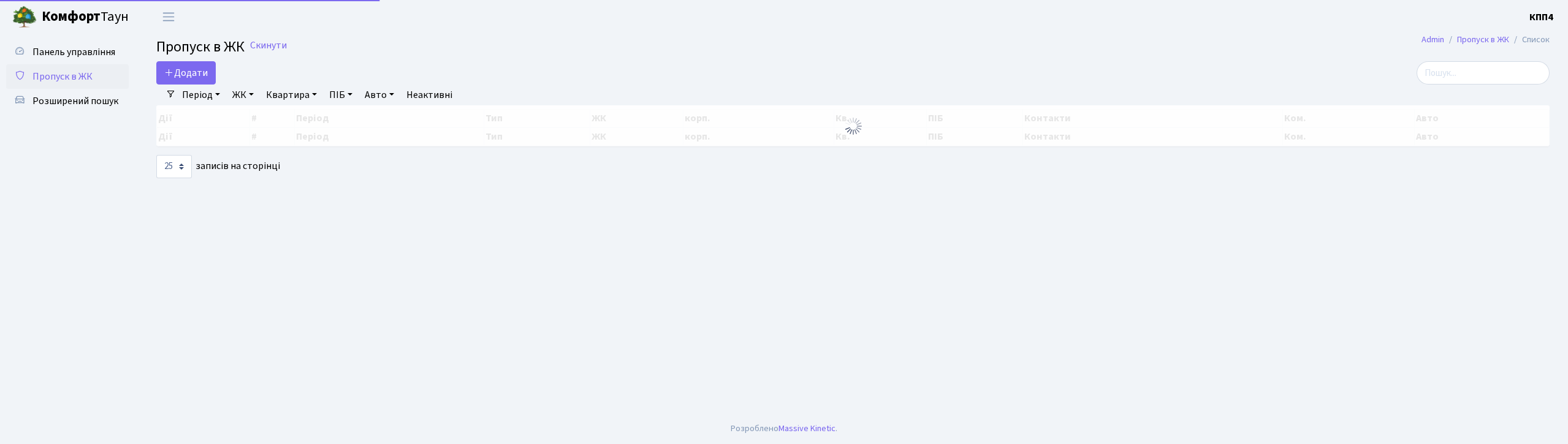
select select "25"
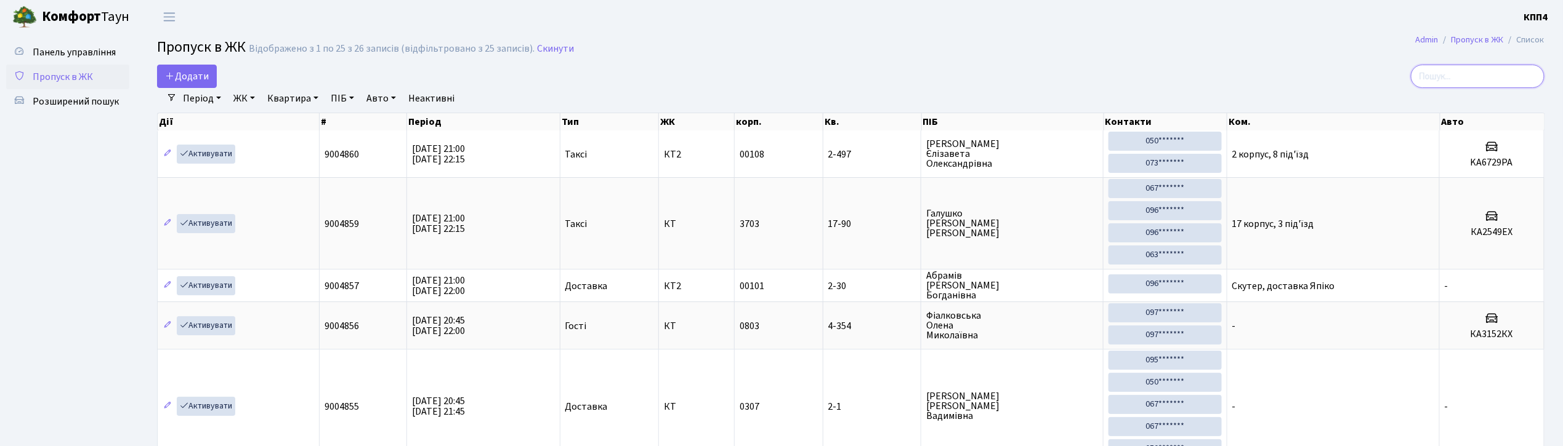
click at [1464, 71] on input "search" at bounding box center [1478, 76] width 134 height 23
